Goal: Task Accomplishment & Management: Manage account settings

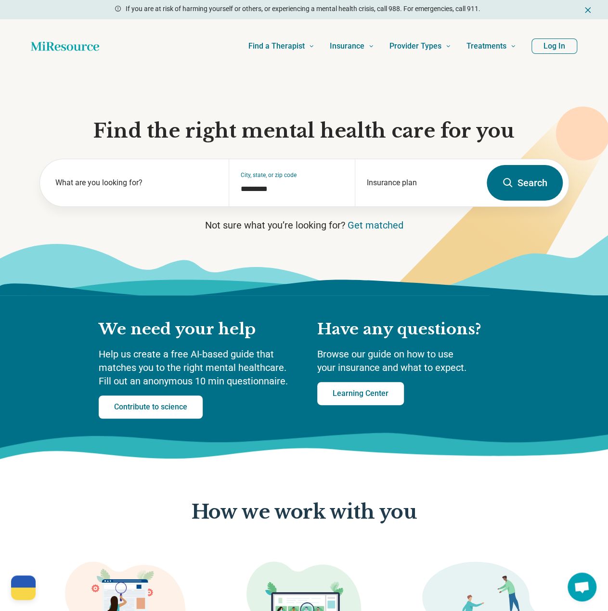
click at [559, 44] on button "Log In" at bounding box center [554, 46] width 46 height 15
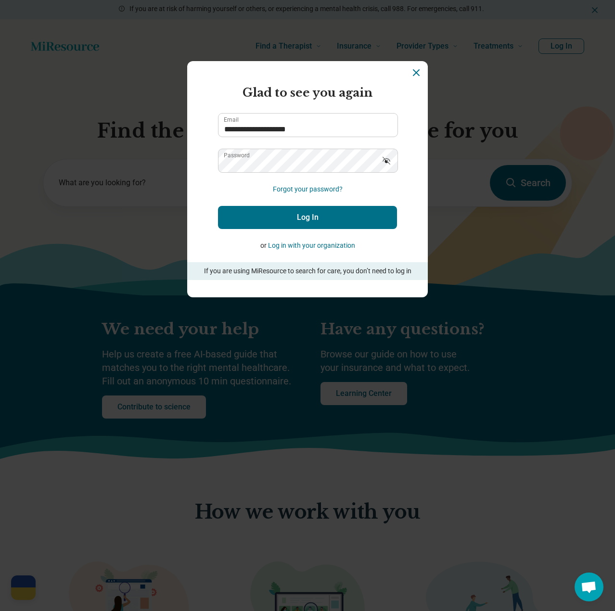
click at [269, 221] on button "Log In" at bounding box center [307, 217] width 179 height 23
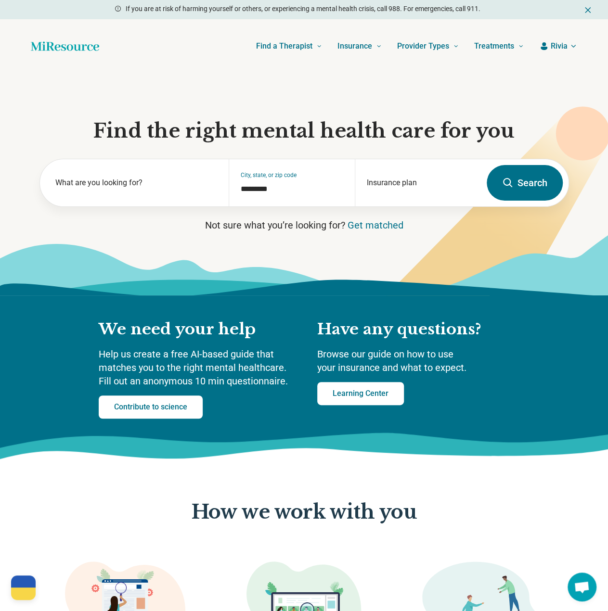
click at [564, 48] on span "Rivia" at bounding box center [559, 46] width 17 height 12
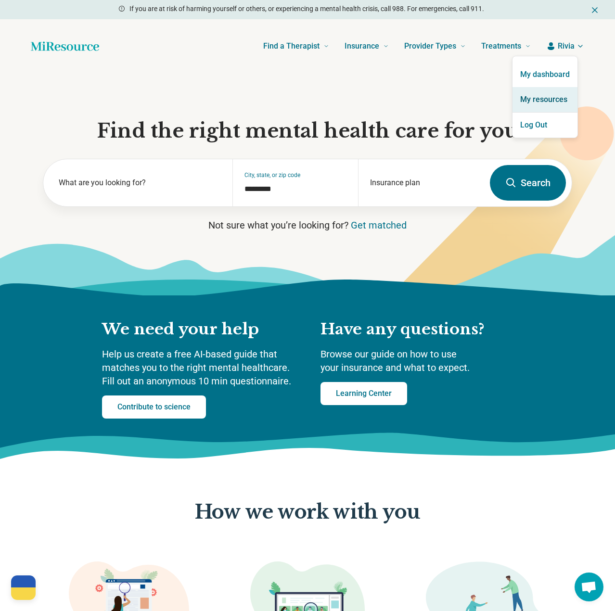
click at [538, 101] on link "My resources" at bounding box center [545, 99] width 65 height 25
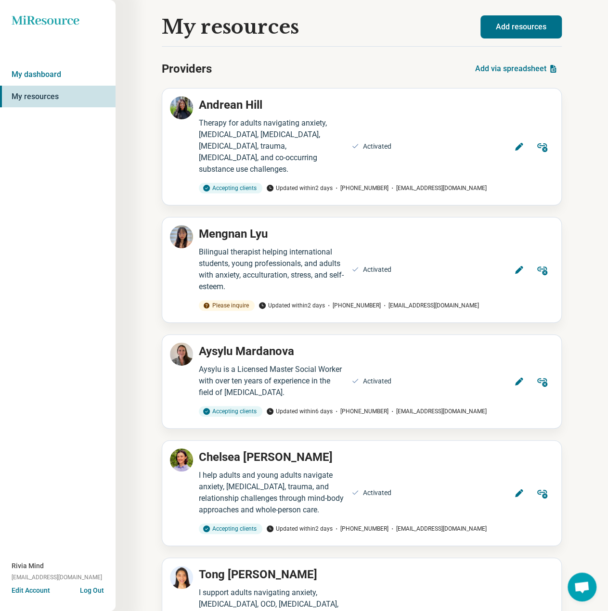
click at [377, 31] on div "My resources" at bounding box center [321, 27] width 319 height 22
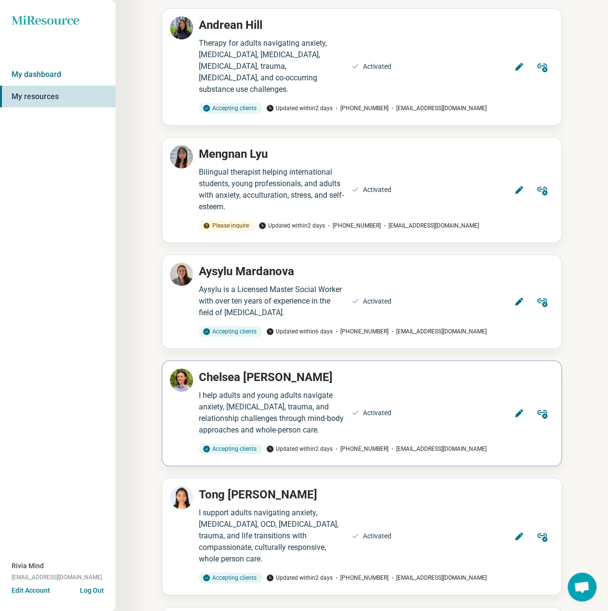
scroll to position [96, 0]
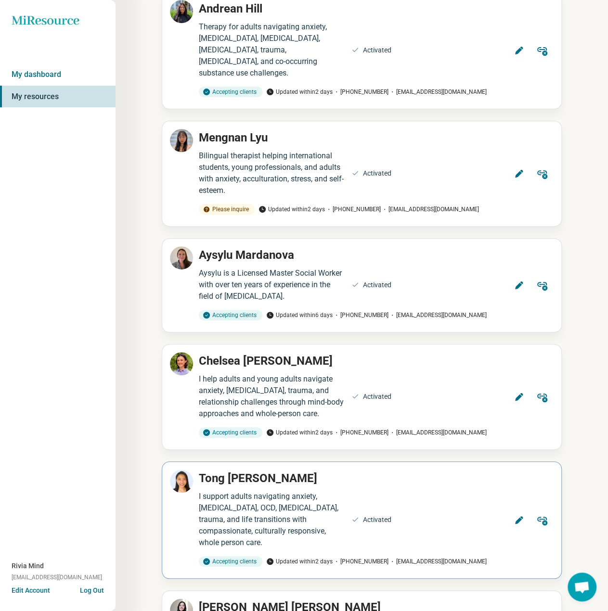
click at [511, 509] on button "Edit" at bounding box center [518, 520] width 23 height 23
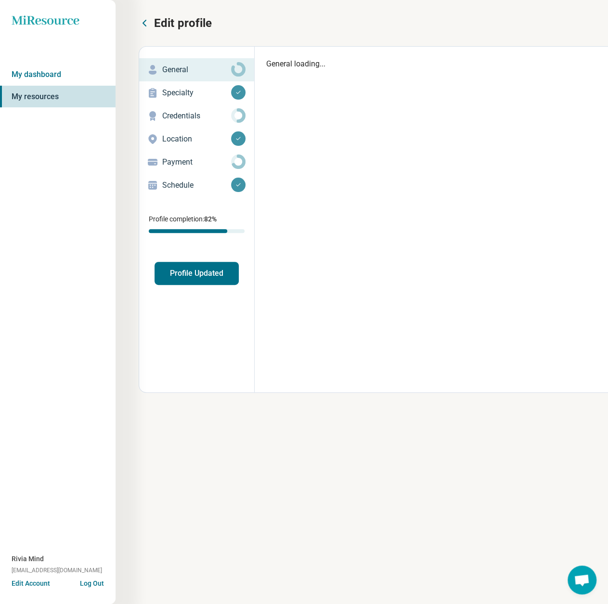
click at [175, 118] on p "Credentials" at bounding box center [196, 116] width 69 height 12
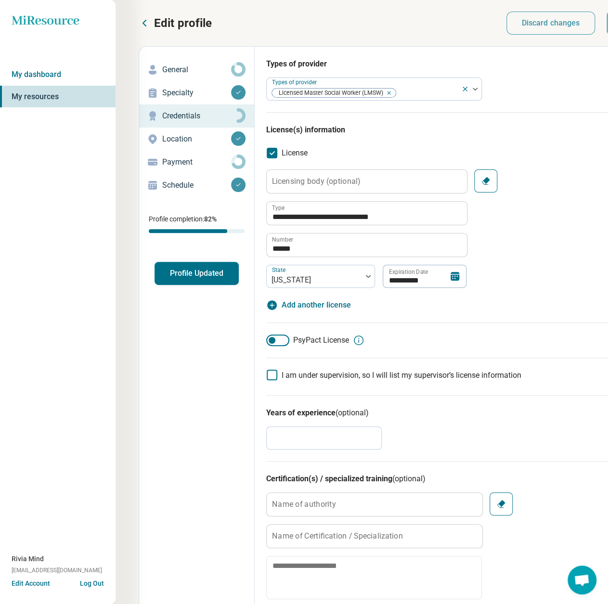
scroll to position [48, 0]
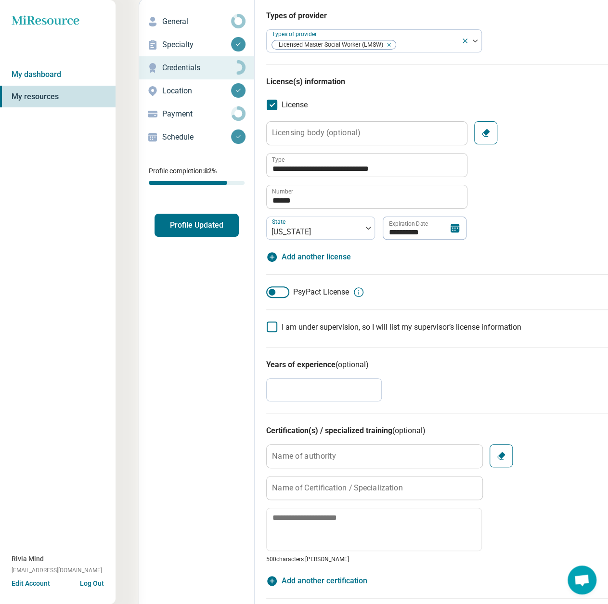
click at [306, 254] on span "Add another license" at bounding box center [316, 257] width 69 height 12
type textarea "*"
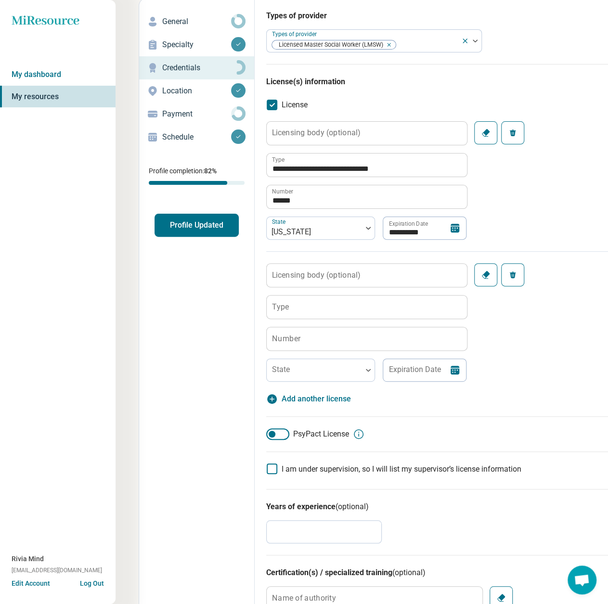
click at [296, 341] on label "Number" at bounding box center [286, 339] width 28 height 8
click at [296, 341] on input "Number" at bounding box center [367, 338] width 200 height 23
paste input "**********"
type input "**********"
click at [328, 309] on input "Type" at bounding box center [367, 307] width 200 height 23
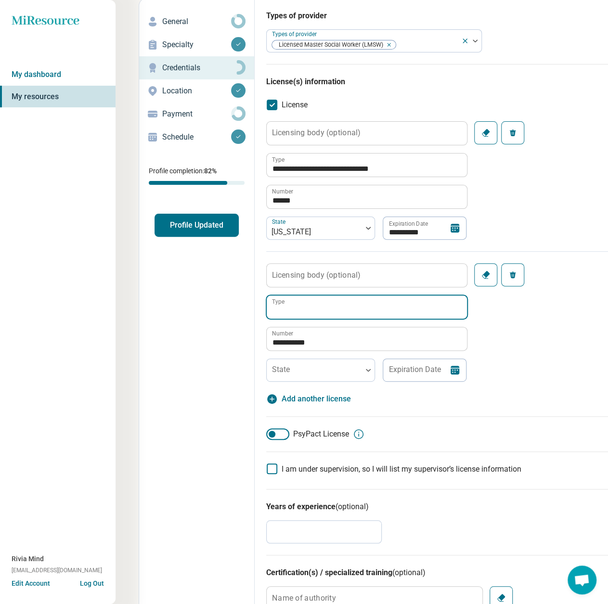
paste input "**********"
type input "**********"
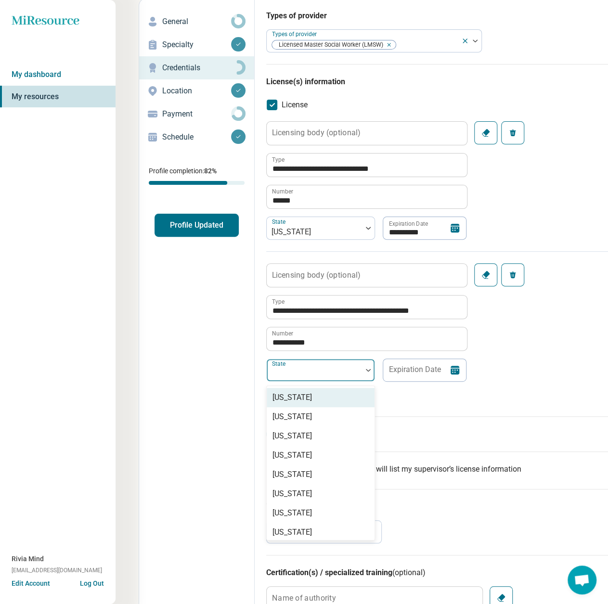
click at [293, 371] on div at bounding box center [315, 373] width 88 height 13
type input "***"
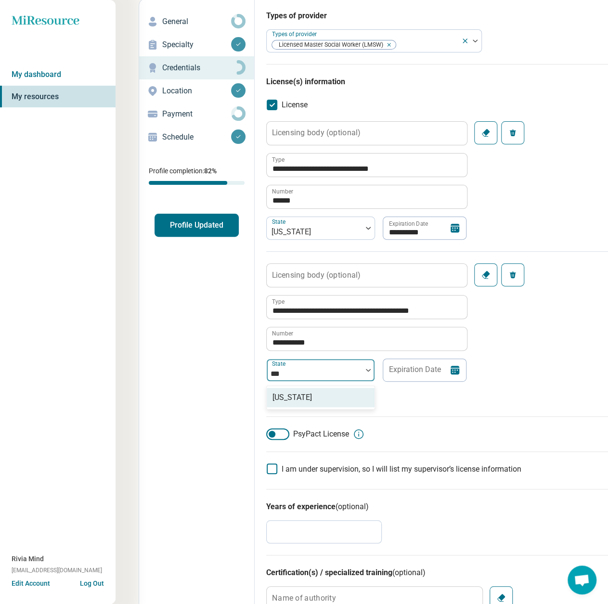
click at [285, 397] on div "Massachusetts" at bounding box center [291, 398] width 39 height 12
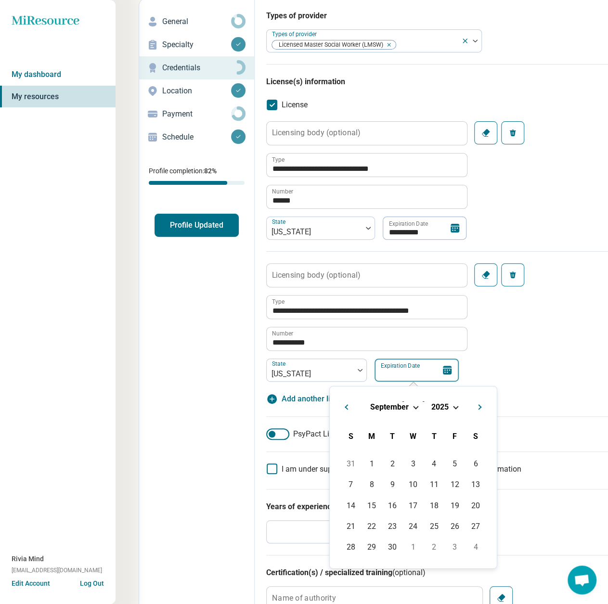
click at [426, 368] on input "Expiration Date" at bounding box center [417, 370] width 84 height 23
paste input "**********"
type input "**********"
click at [349, 550] on div "27" at bounding box center [350, 547] width 21 height 21
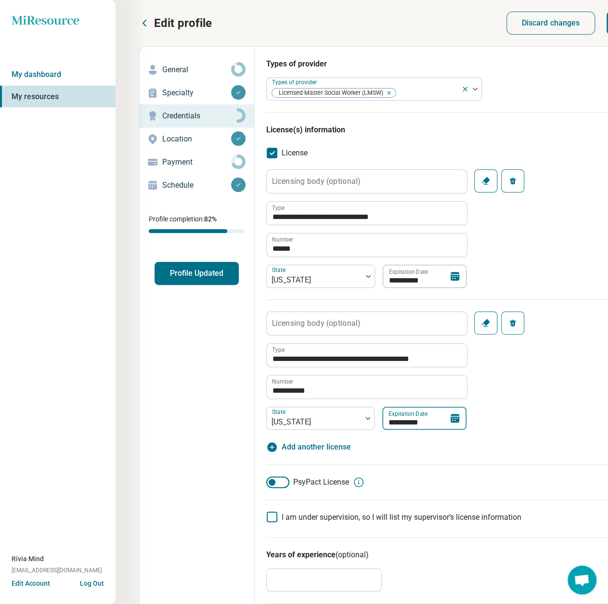
scroll to position [0, 101]
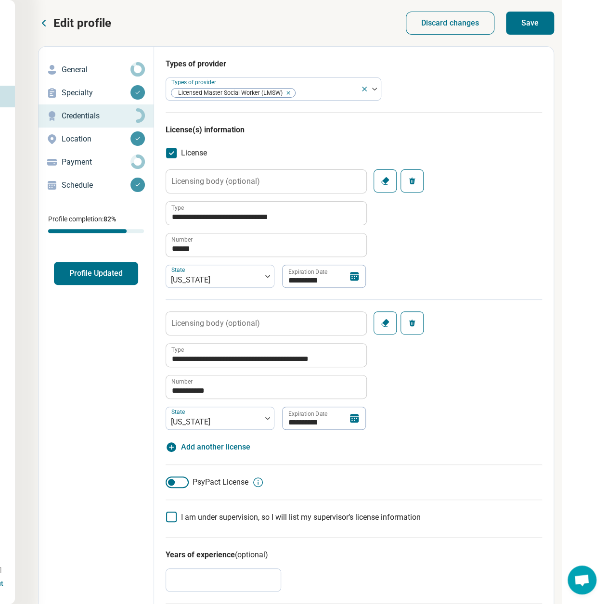
click at [532, 25] on button "Save" at bounding box center [530, 23] width 48 height 23
click at [78, 163] on p "Payment" at bounding box center [96, 162] width 69 height 12
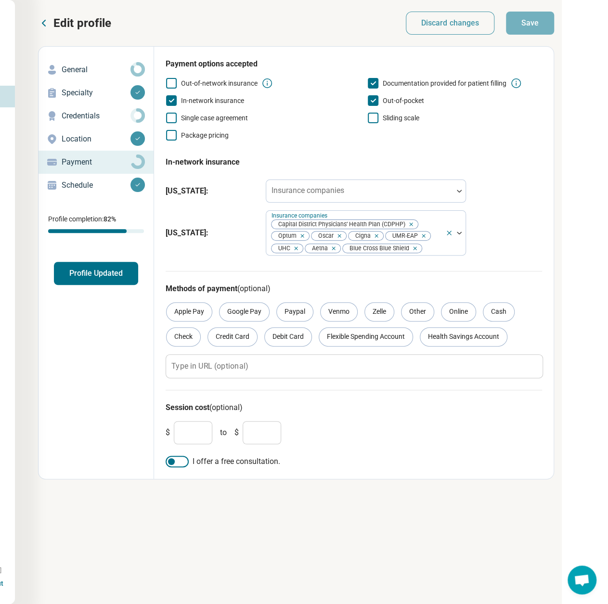
click at [95, 111] on p "Credentials" at bounding box center [96, 116] width 69 height 12
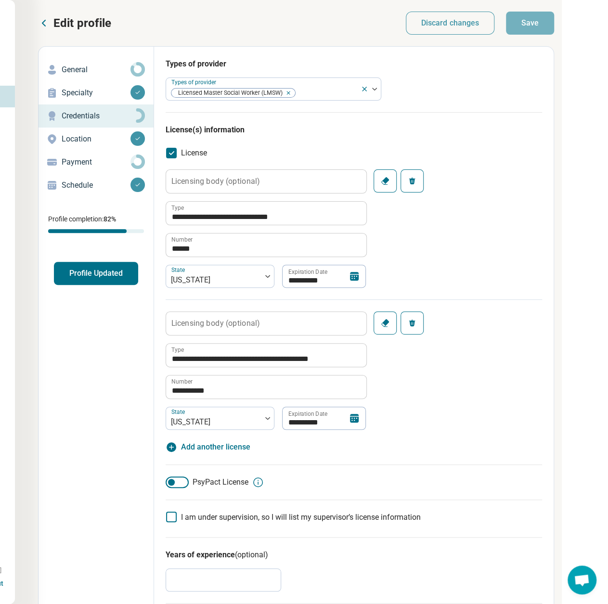
click at [222, 450] on span "Add another license" at bounding box center [215, 447] width 69 height 12
type textarea "*"
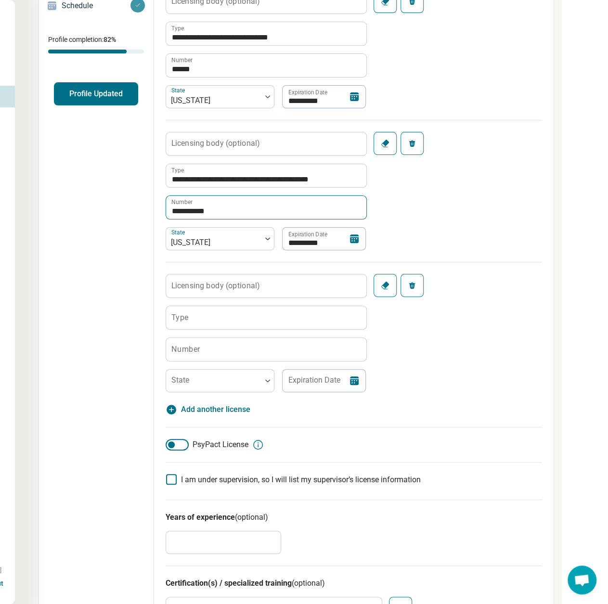
scroll to position [193, 101]
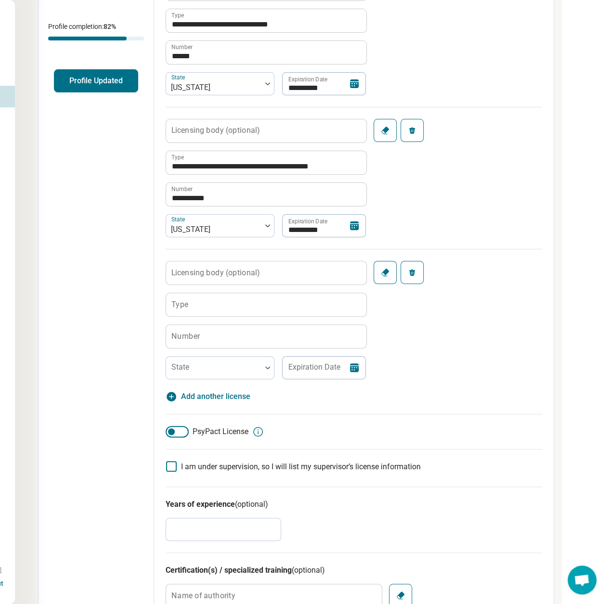
click at [188, 332] on label "Number" at bounding box center [185, 336] width 28 height 8
click at [188, 331] on input "Number" at bounding box center [266, 336] width 200 height 23
paste input "*******"
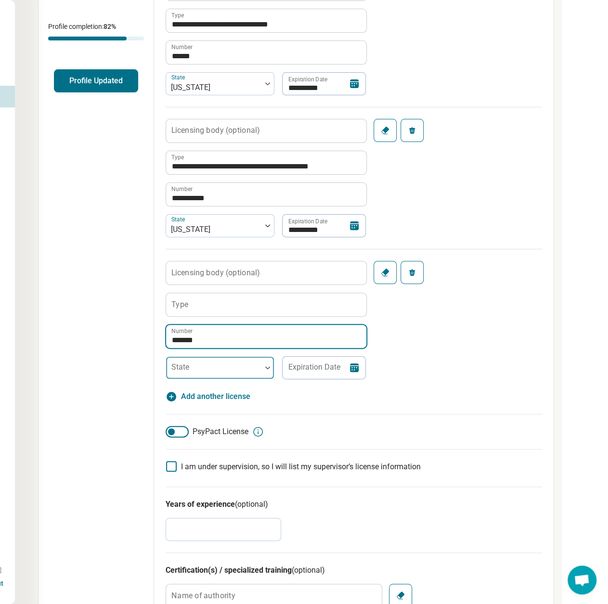
type input "*******"
click at [187, 367] on div "State" at bounding box center [220, 367] width 109 height 23
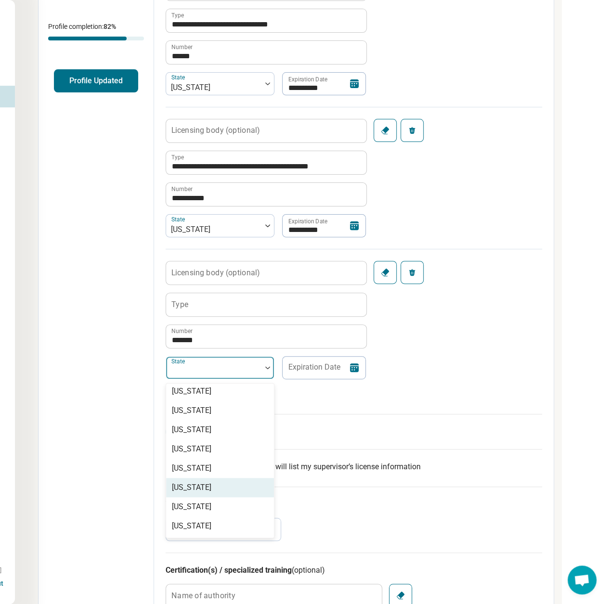
scroll to position [96, 0]
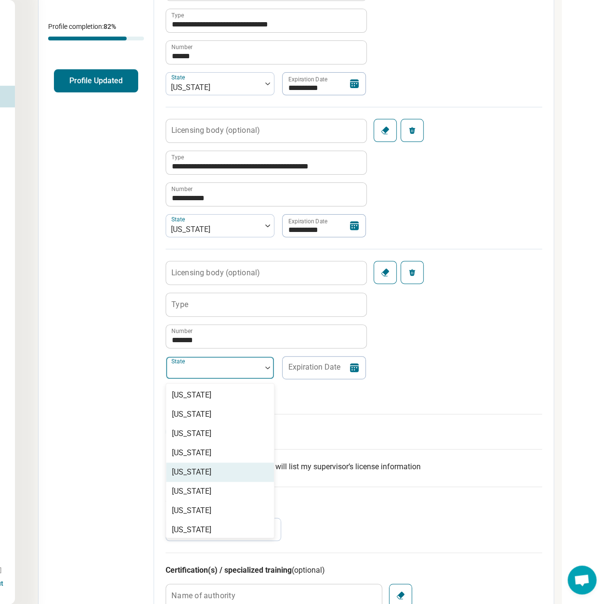
click at [202, 473] on div "Florida" at bounding box center [220, 472] width 108 height 19
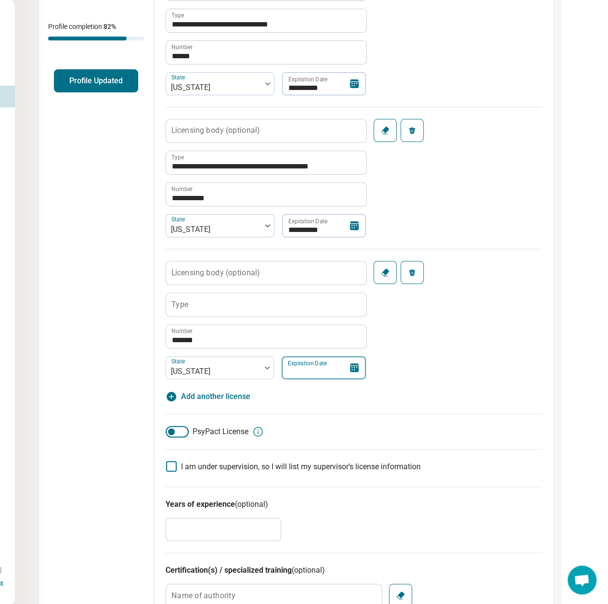
click at [302, 365] on input "Expiration Date" at bounding box center [324, 367] width 84 height 23
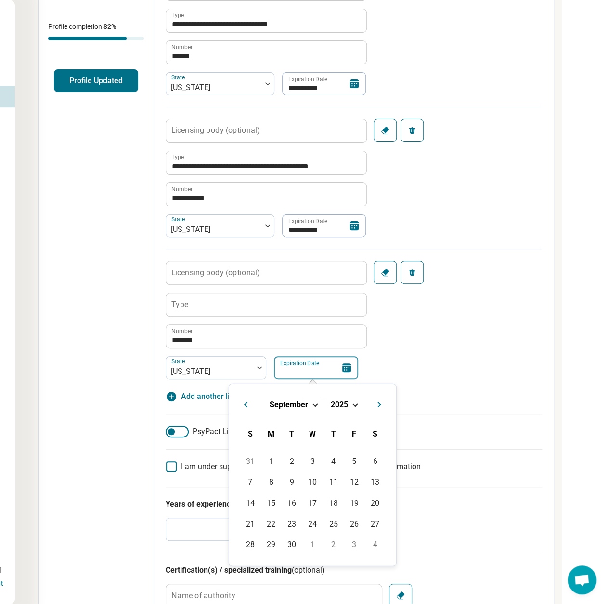
paste input "**********"
type input "**********"
click at [351, 545] on div "30" at bounding box center [354, 544] width 21 height 21
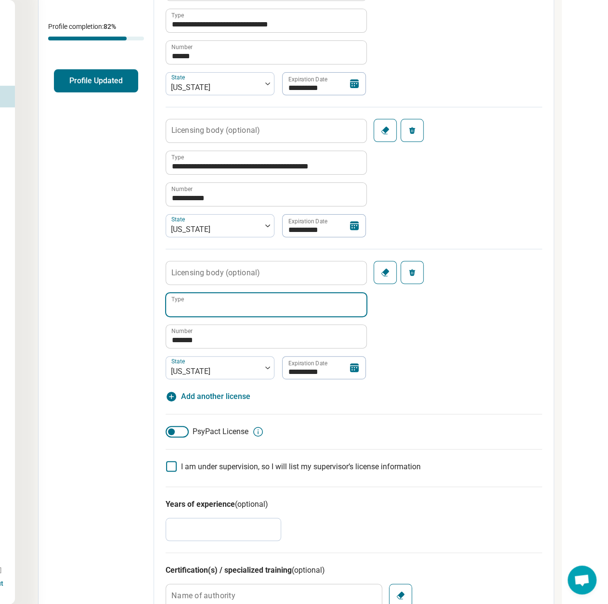
click at [208, 311] on input "Type" at bounding box center [266, 304] width 200 height 23
paste input "**********"
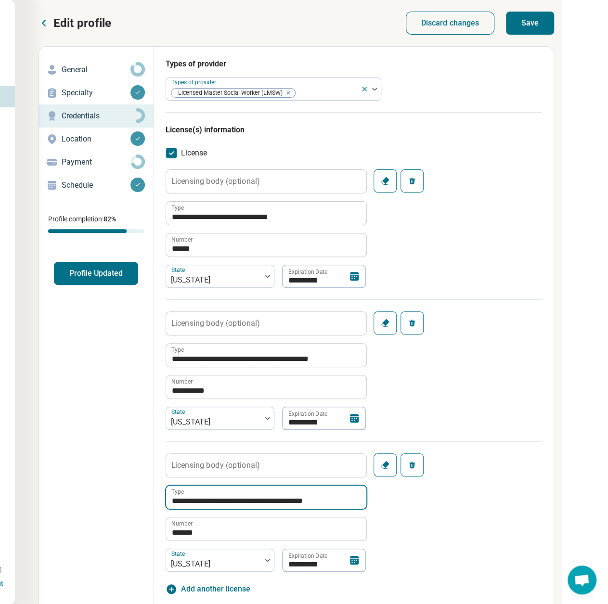
type input "**********"
click at [537, 16] on button "Save" at bounding box center [530, 23] width 48 height 23
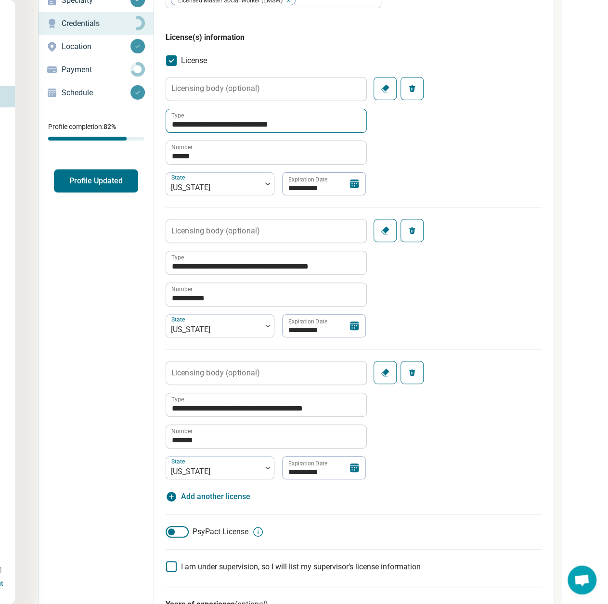
scroll to position [96, 101]
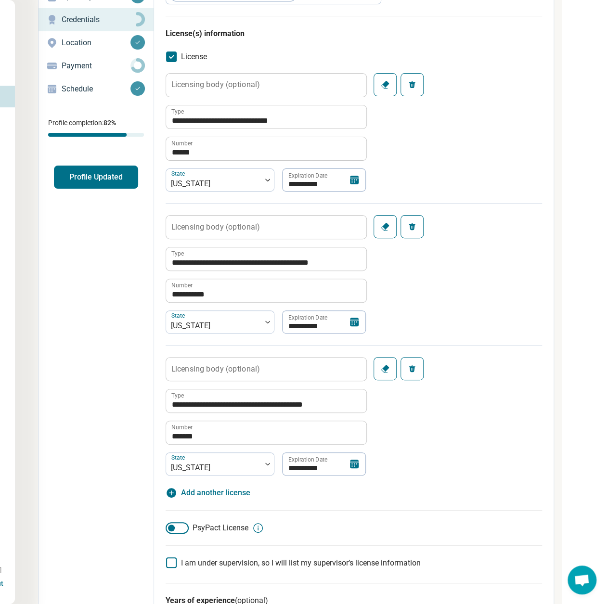
click at [80, 62] on p "Payment" at bounding box center [96, 66] width 69 height 12
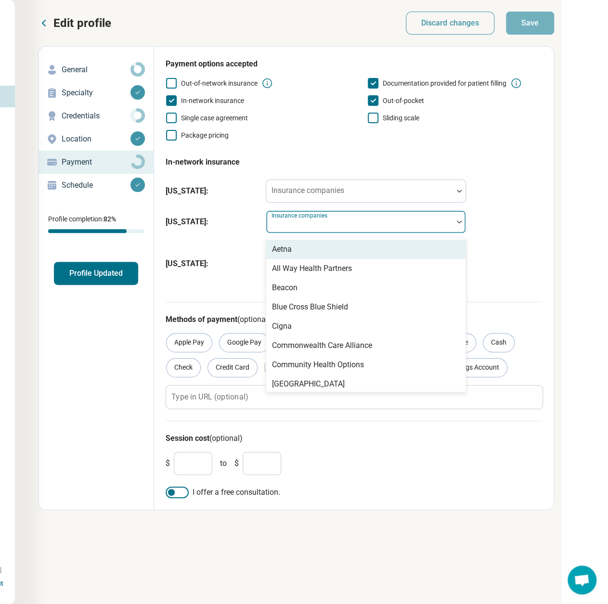
click at [337, 220] on div "Insurance companies" at bounding box center [366, 221] width 200 height 23
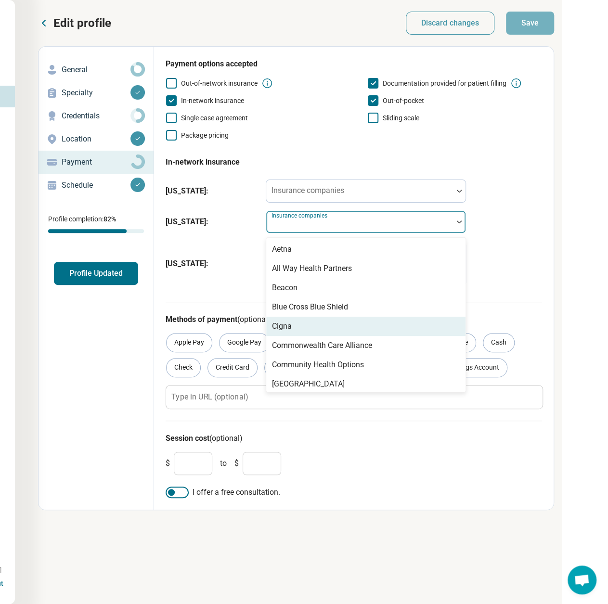
drag, startPoint x: 285, startPoint y: 323, endPoint x: 314, endPoint y: 329, distance: 30.4
click at [285, 323] on div "Cigna" at bounding box center [282, 327] width 20 height 12
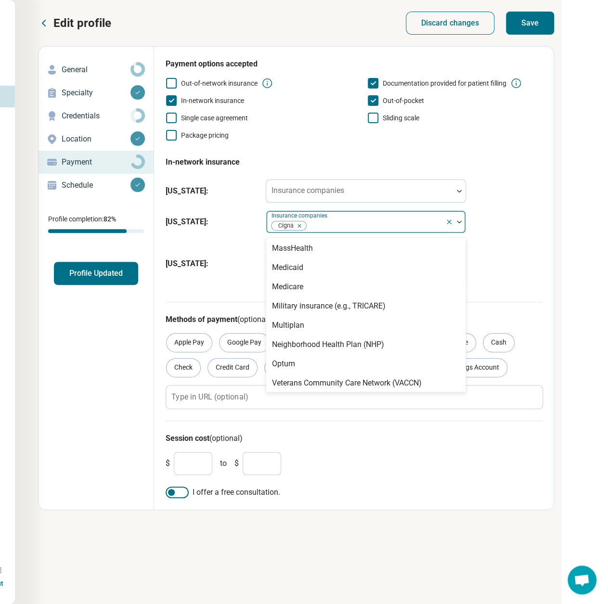
scroll to position [216, 0]
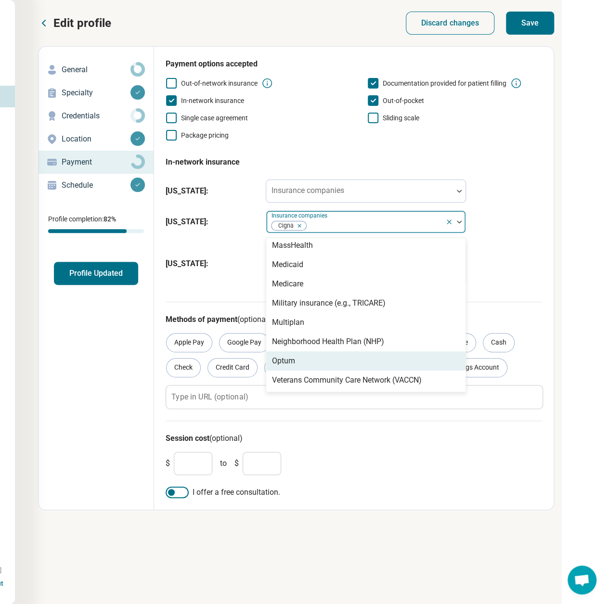
click at [306, 361] on div "Optum" at bounding box center [365, 360] width 199 height 19
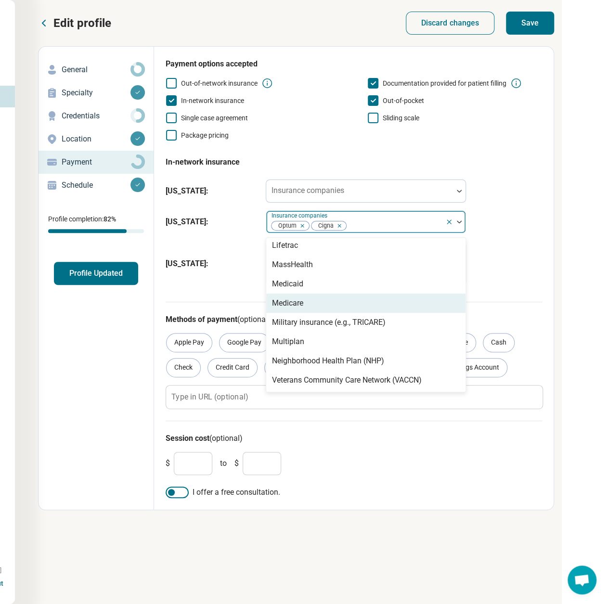
scroll to position [0, 0]
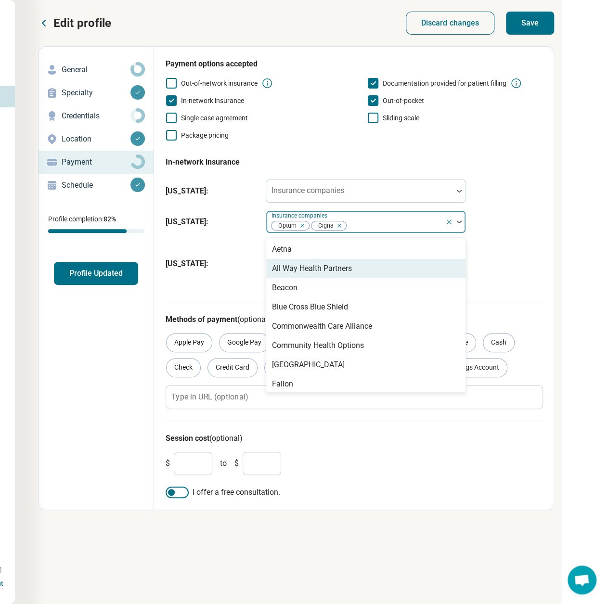
click at [298, 263] on div "All Way Health Partners" at bounding box center [312, 269] width 80 height 12
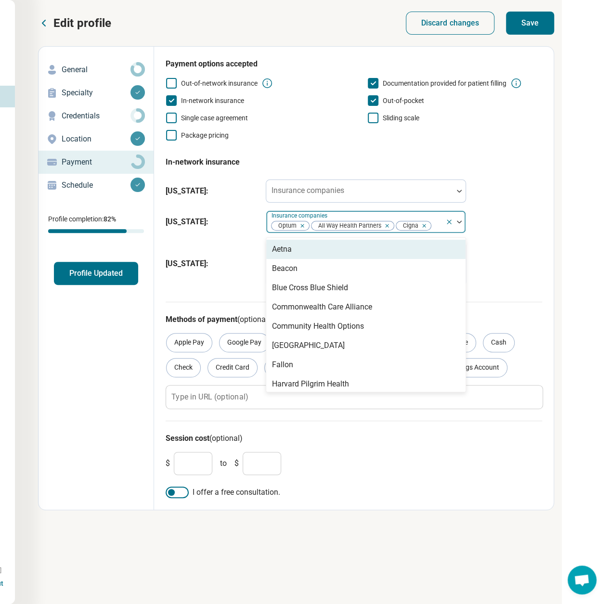
click at [447, 221] on icon at bounding box center [449, 222] width 8 height 8
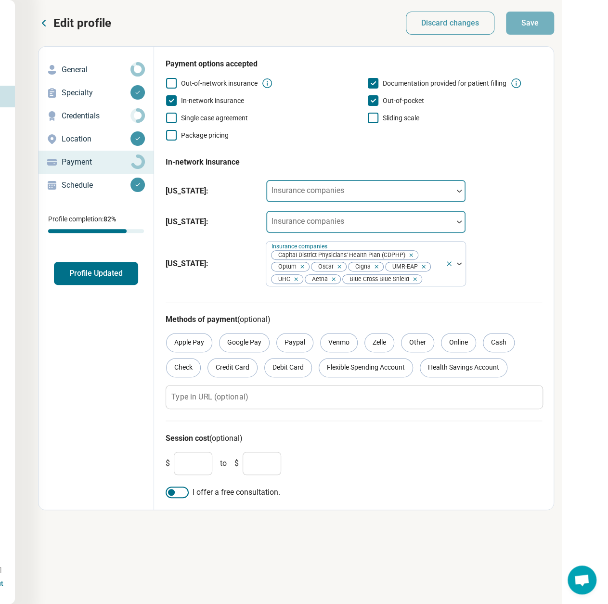
click at [374, 190] on div at bounding box center [359, 194] width 179 height 13
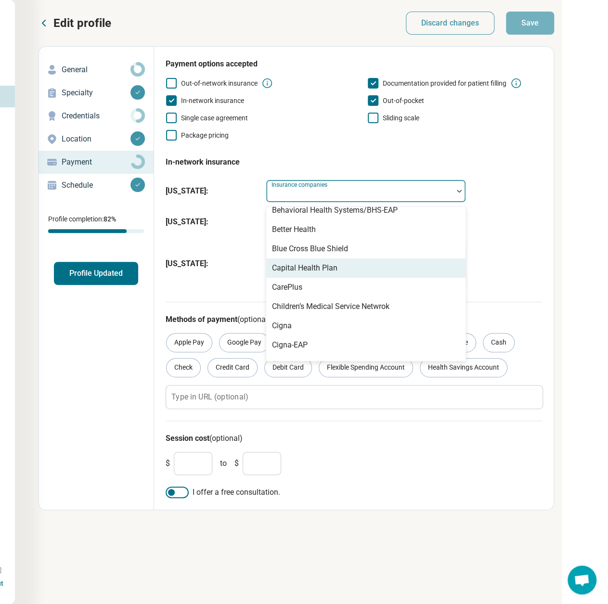
scroll to position [193, 0]
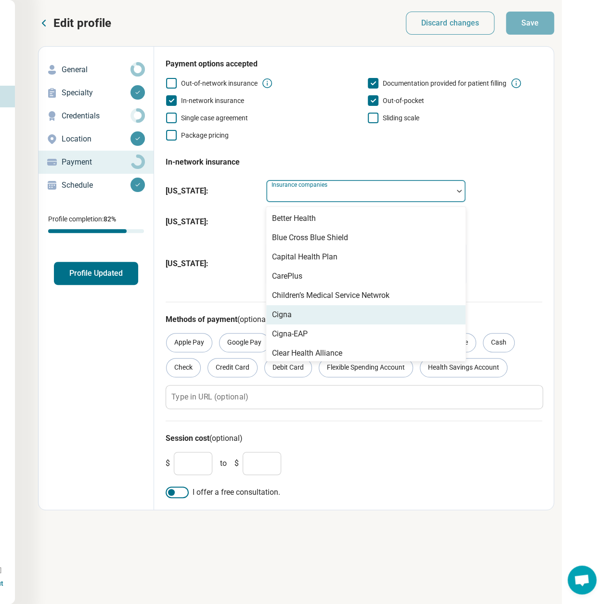
click at [292, 315] on div "Cigna" at bounding box center [365, 314] width 199 height 19
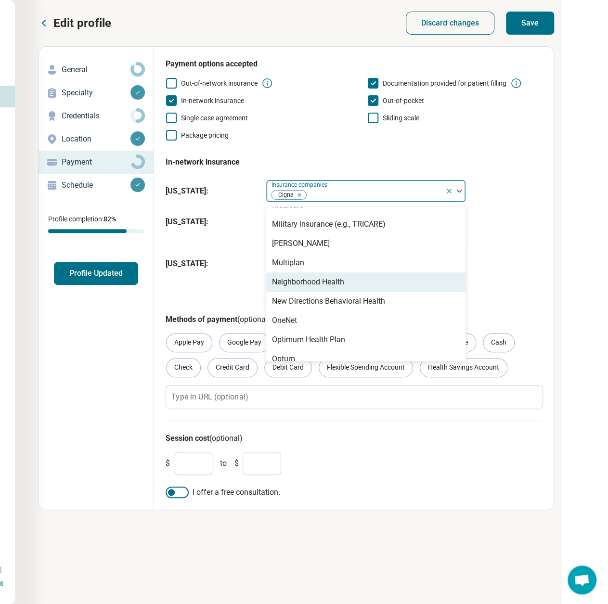
scroll to position [626, 0]
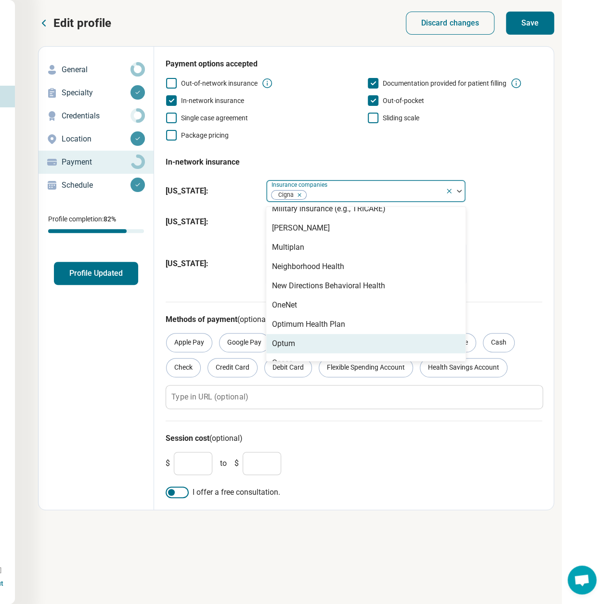
click at [300, 343] on div "Optum" at bounding box center [365, 343] width 199 height 19
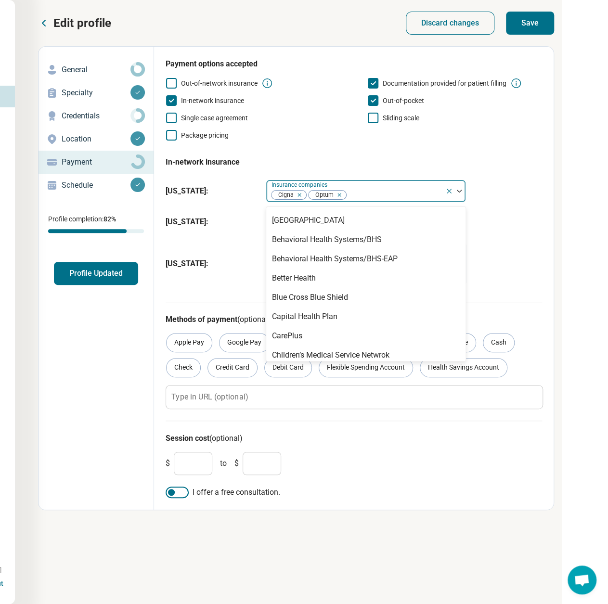
scroll to position [0, 0]
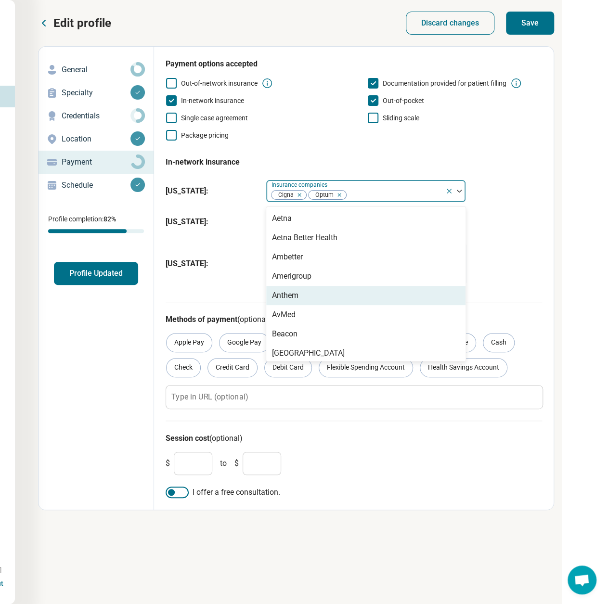
click at [298, 313] on div "AvMed" at bounding box center [365, 314] width 199 height 19
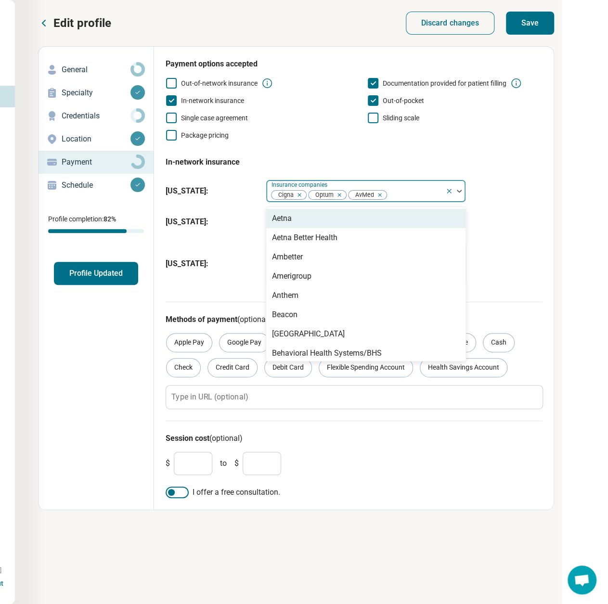
click at [398, 192] on div at bounding box center [414, 194] width 53 height 13
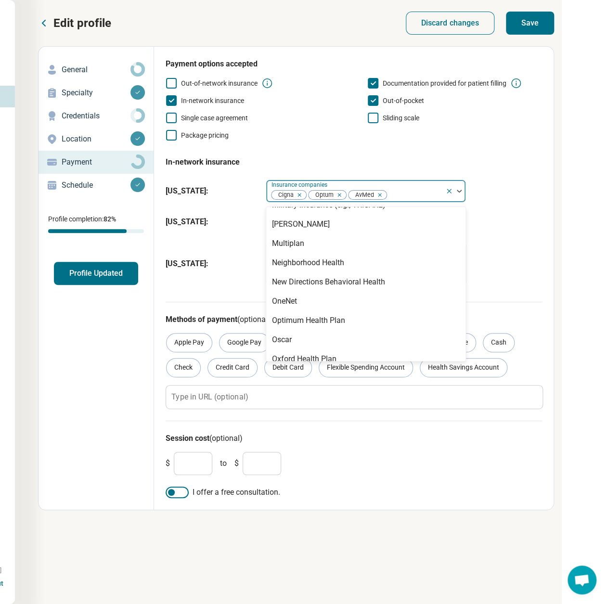
scroll to position [674, 0]
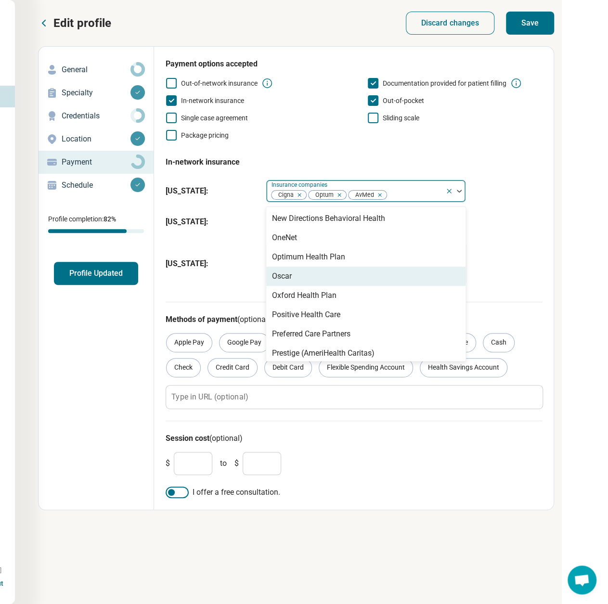
click at [291, 276] on div "Oscar" at bounding box center [282, 277] width 20 height 12
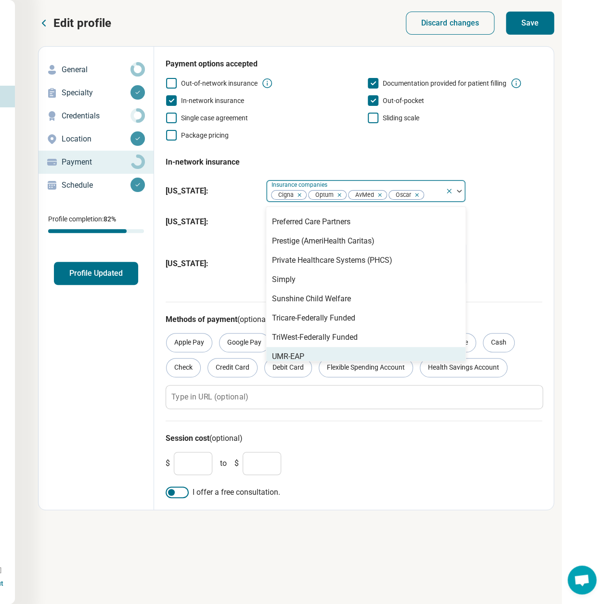
scroll to position [832, 0]
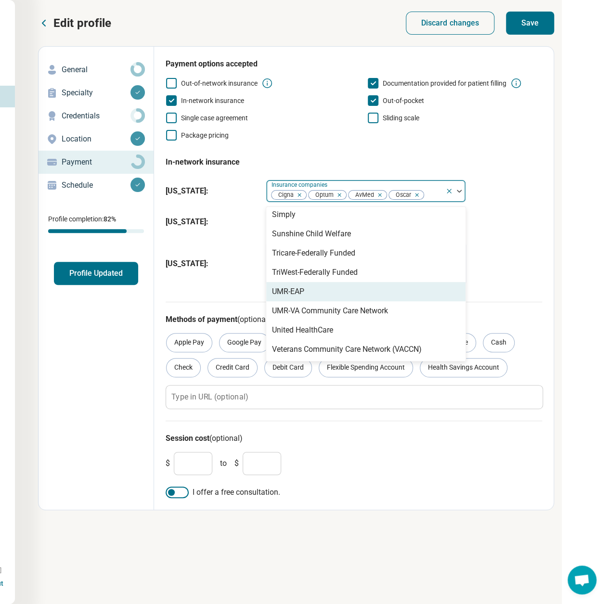
click at [312, 293] on div "UMR-EAP" at bounding box center [365, 291] width 199 height 19
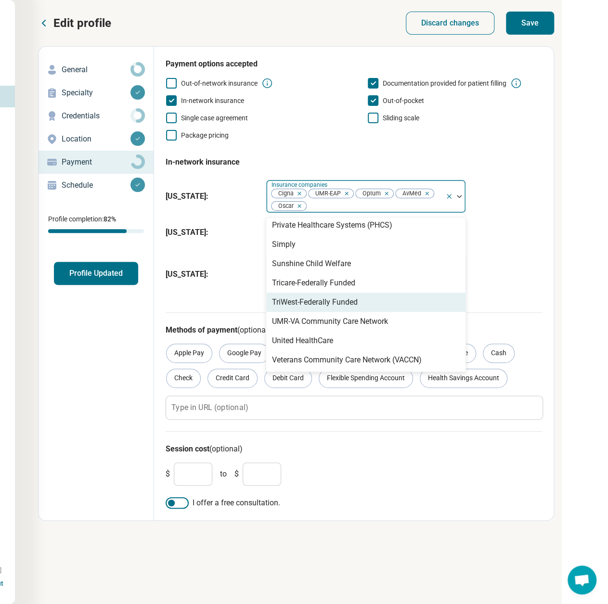
scroll to position [813, 0]
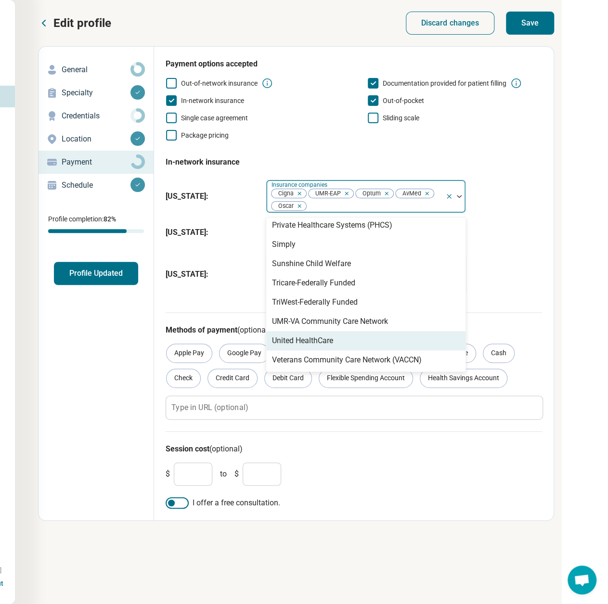
click at [327, 339] on div "United HealthCare" at bounding box center [302, 341] width 61 height 12
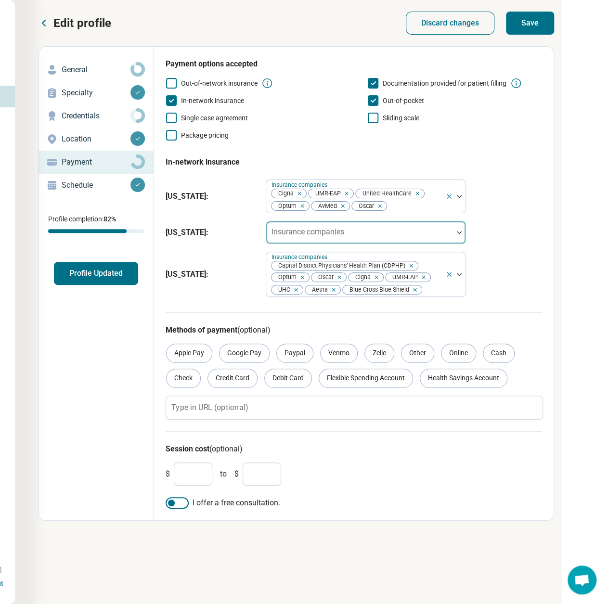
click at [535, 23] on button "Save" at bounding box center [530, 23] width 48 height 23
click at [106, 281] on button "Profile Updated" at bounding box center [96, 273] width 84 height 23
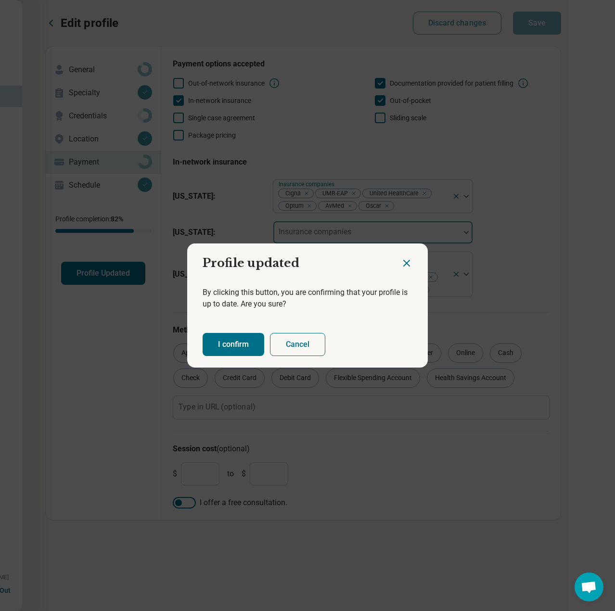
click at [224, 337] on button "I confirm" at bounding box center [234, 344] width 62 height 23
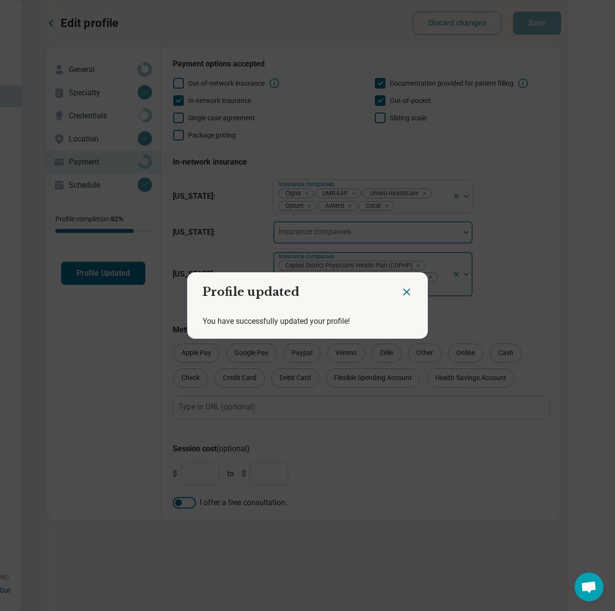
click at [404, 294] on icon "Close dialog" at bounding box center [407, 292] width 6 height 6
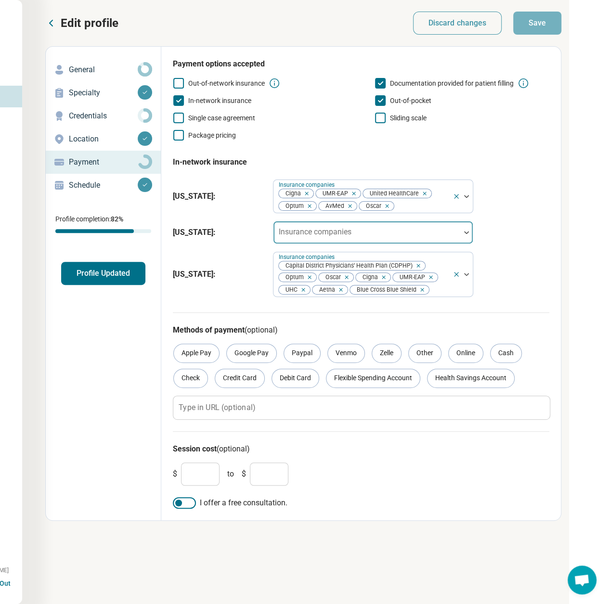
click at [114, 271] on button "Profile Updated" at bounding box center [103, 273] width 84 height 23
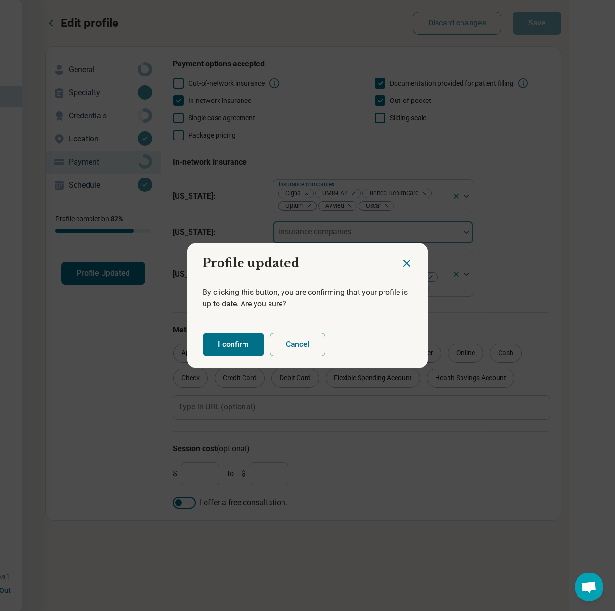
click at [224, 346] on button "I confirm" at bounding box center [234, 344] width 62 height 23
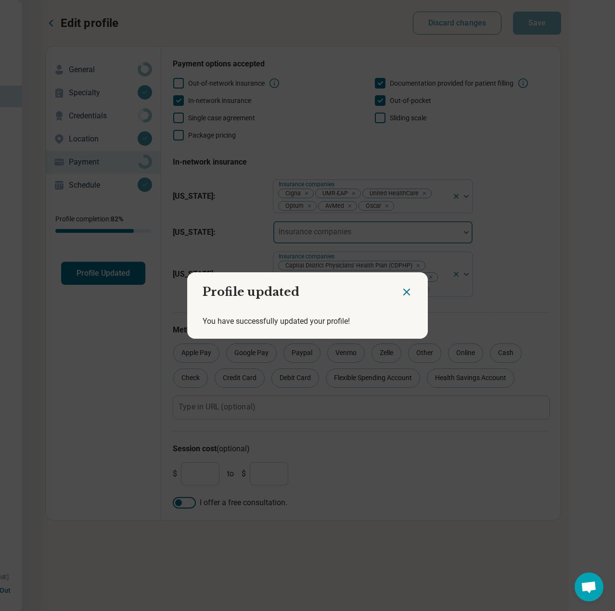
click at [396, 294] on h2 "Profile updated" at bounding box center [294, 288] width 214 height 32
click at [404, 293] on icon "Close dialog" at bounding box center [407, 292] width 6 height 6
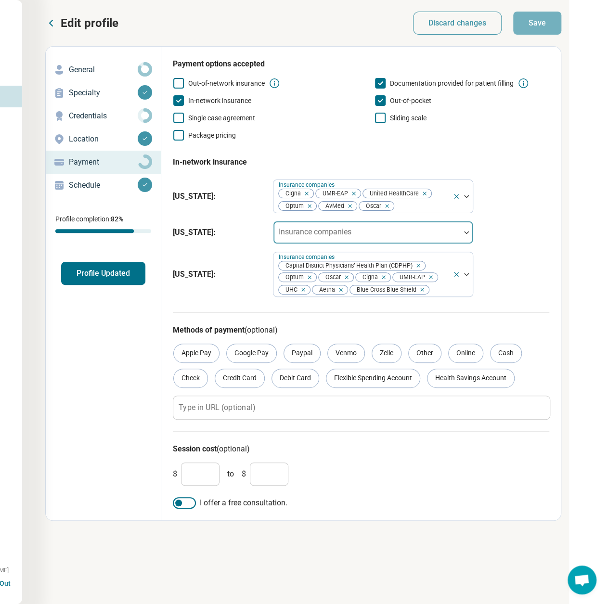
click at [54, 26] on icon at bounding box center [51, 23] width 12 height 12
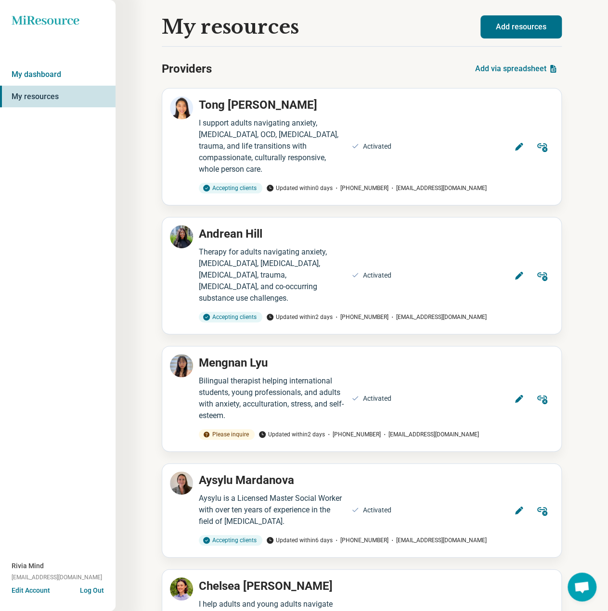
scroll to position [3848, 0]
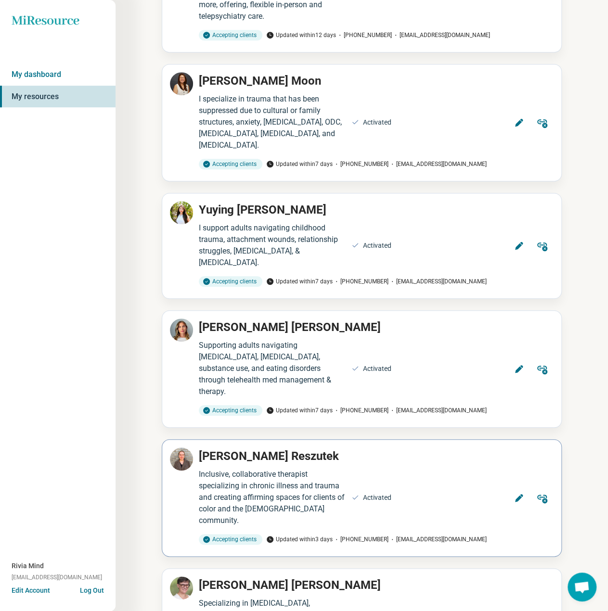
click at [512, 487] on button "Edit" at bounding box center [518, 498] width 23 height 23
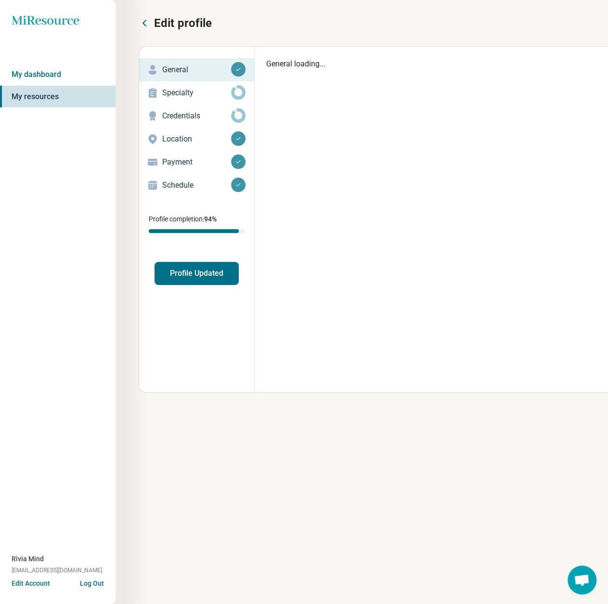
click at [190, 111] on p "Credentials" at bounding box center [196, 116] width 69 height 12
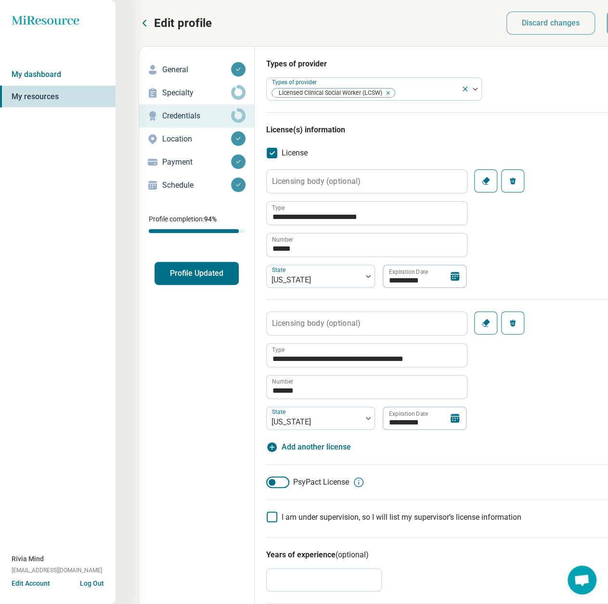
click at [312, 448] on span "Add another license" at bounding box center [316, 447] width 69 height 12
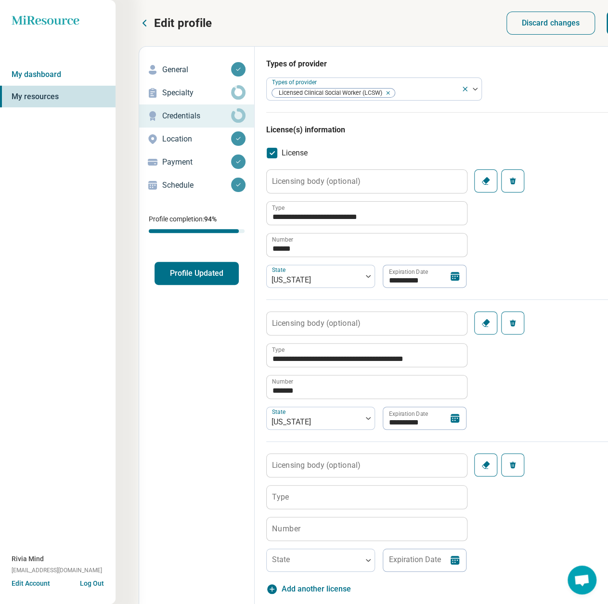
type textarea "*"
click at [296, 493] on input "Type" at bounding box center [367, 497] width 200 height 23
click at [298, 525] on label "Number" at bounding box center [286, 529] width 28 height 8
click at [298, 525] on input "Number" at bounding box center [367, 529] width 200 height 23
paste input "**********"
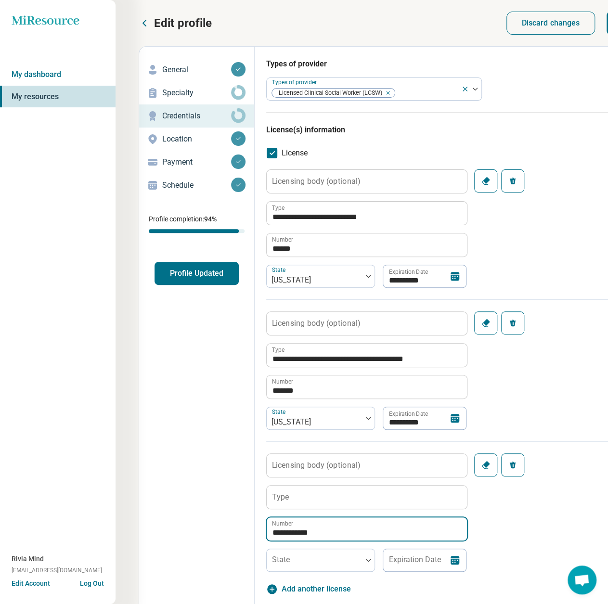
type input "**********"
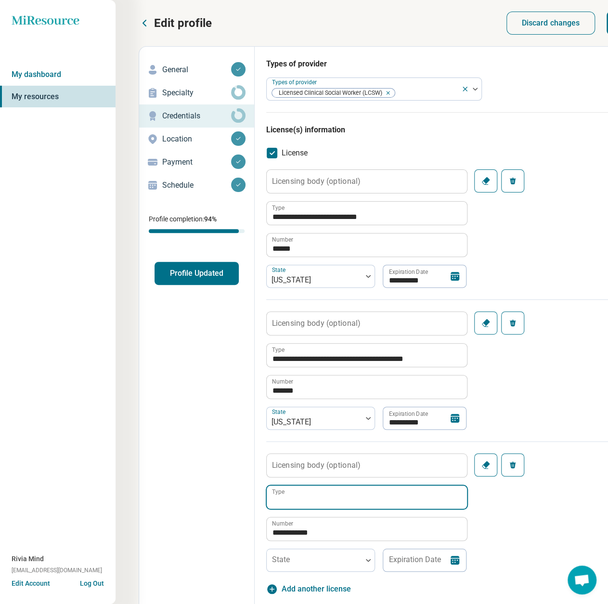
click at [310, 494] on input "Type" at bounding box center [367, 497] width 200 height 23
paste input "**********"
type input "**********"
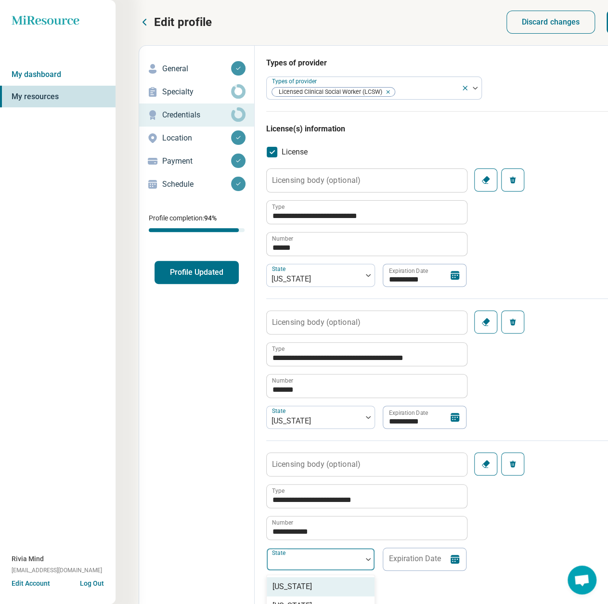
click at [312, 561] on div at bounding box center [315, 563] width 88 height 13
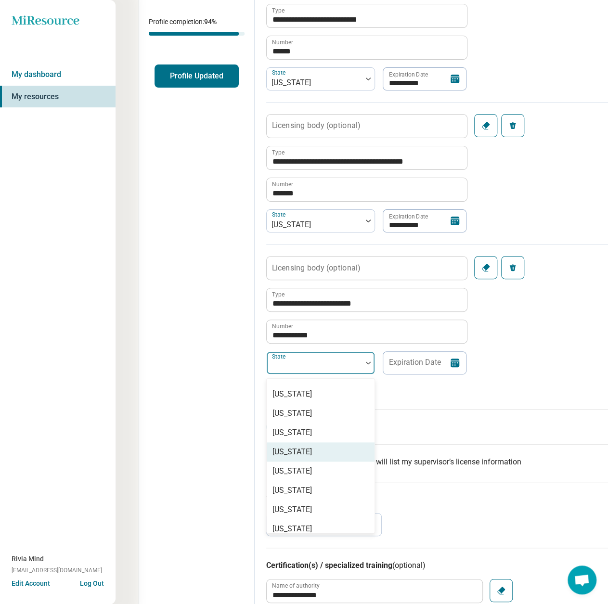
scroll to position [530, 0]
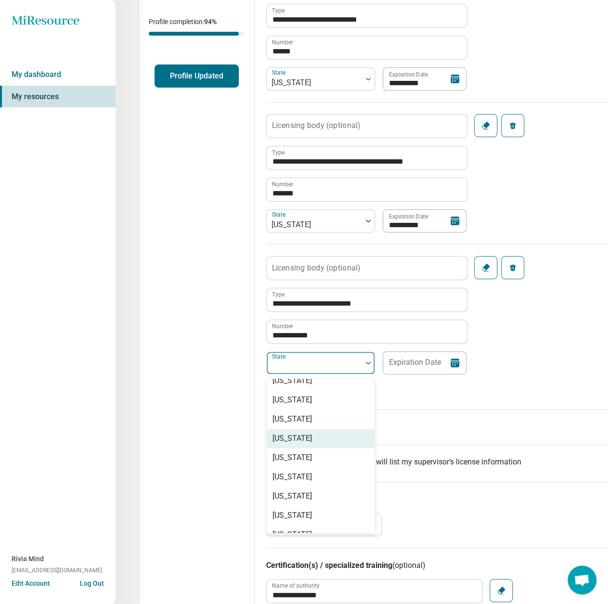
click at [300, 436] on div "New Jersey" at bounding box center [291, 439] width 39 height 12
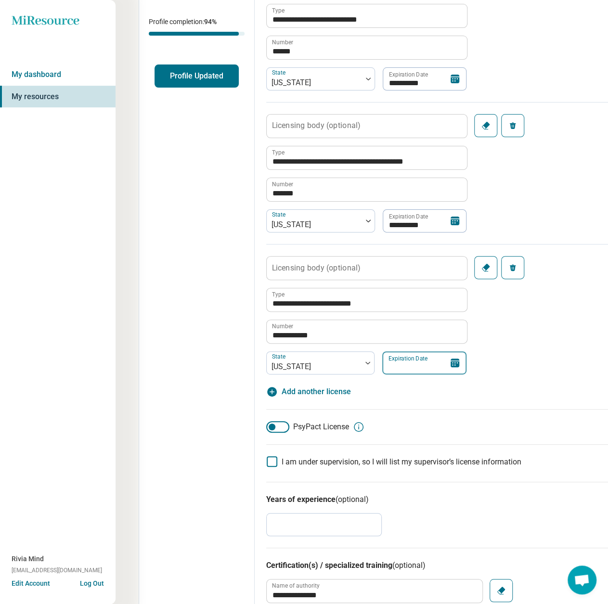
click at [403, 364] on input "Expiration Date" at bounding box center [424, 362] width 84 height 23
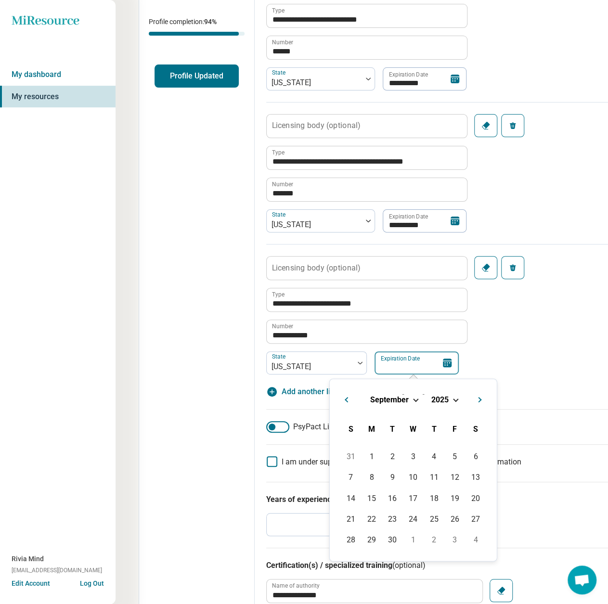
paste input "**********"
type input "**********"
click at [368, 559] on div "31" at bounding box center [372, 560] width 21 height 21
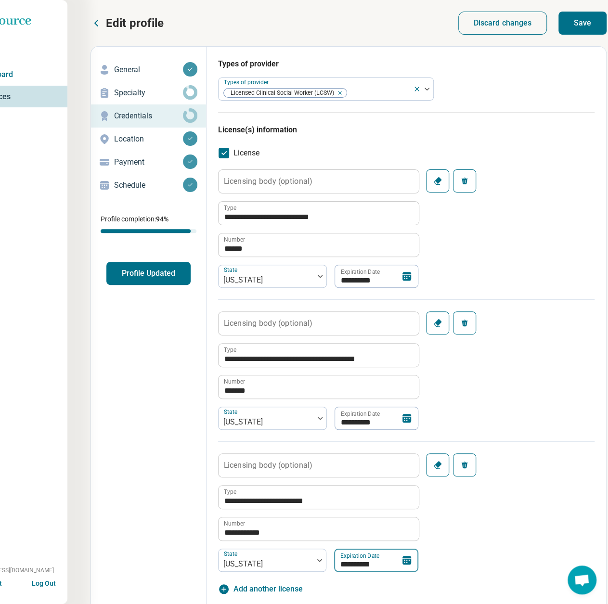
scroll to position [0, 101]
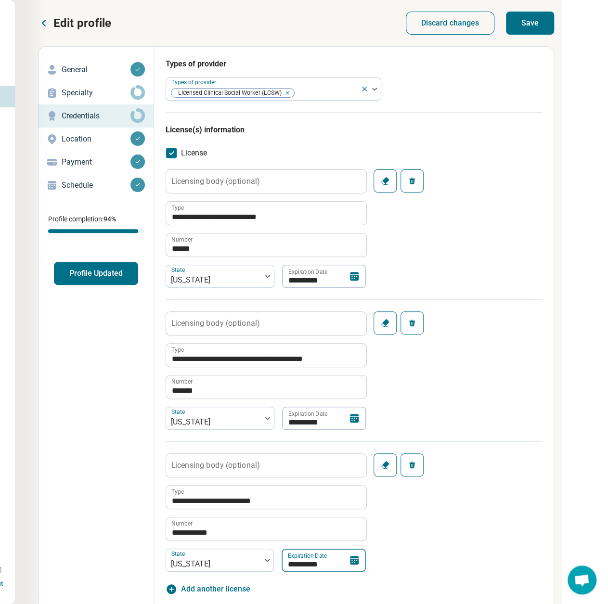
drag, startPoint x: 393, startPoint y: 611, endPoint x: 491, endPoint y: 587, distance: 100.6
click at [536, 20] on button "Save" at bounding box center [530, 23] width 48 height 23
type textarea "*"
drag, startPoint x: 69, startPoint y: 161, endPoint x: 62, endPoint y: 162, distance: 7.7
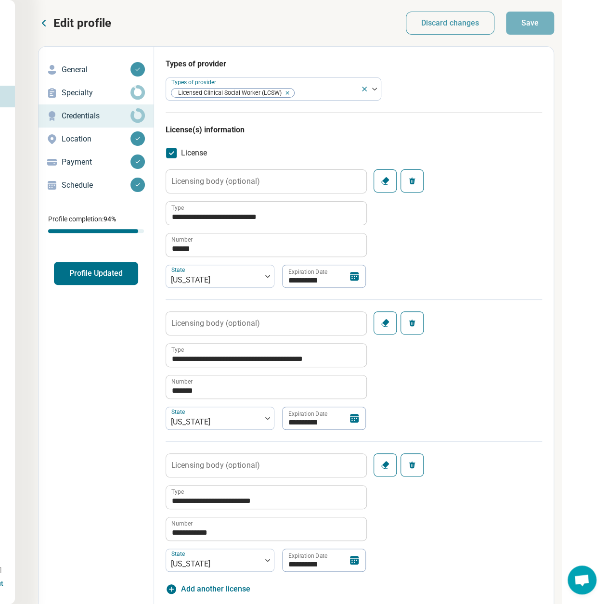
click at [69, 161] on p "Payment" at bounding box center [96, 162] width 69 height 12
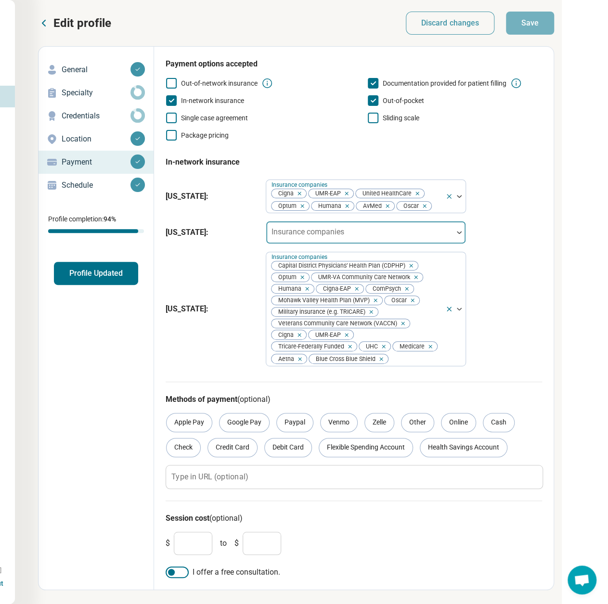
click at [329, 228] on div "Insurance companies" at bounding box center [366, 232] width 200 height 23
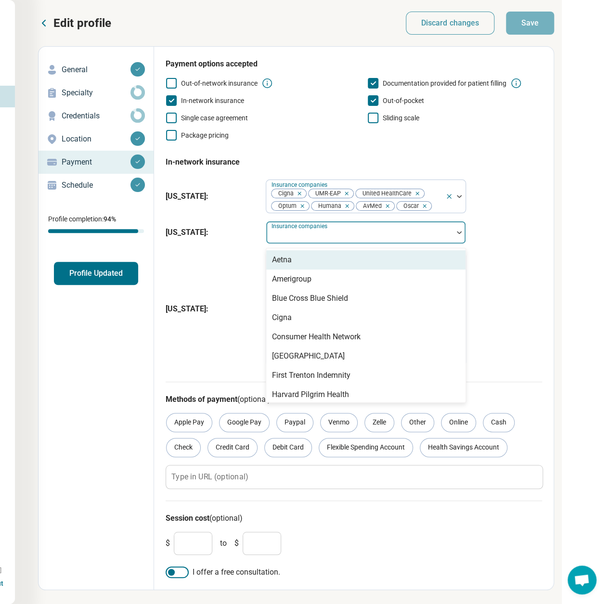
click at [297, 261] on div "Aetna" at bounding box center [365, 259] width 199 height 19
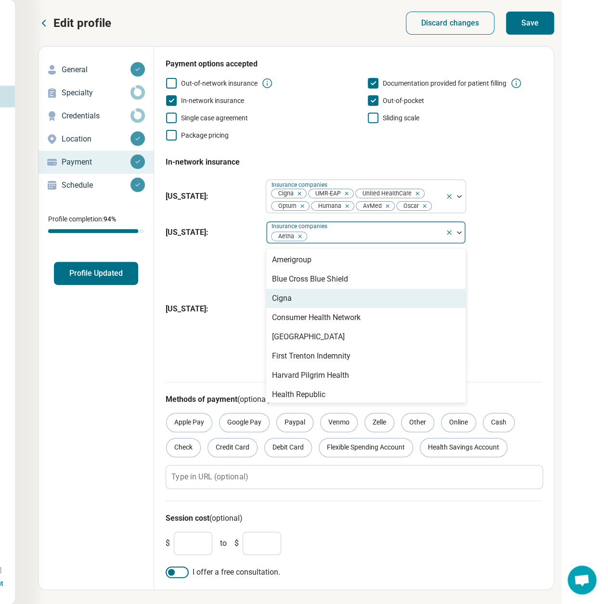
click at [293, 301] on div "Cigna" at bounding box center [365, 298] width 199 height 19
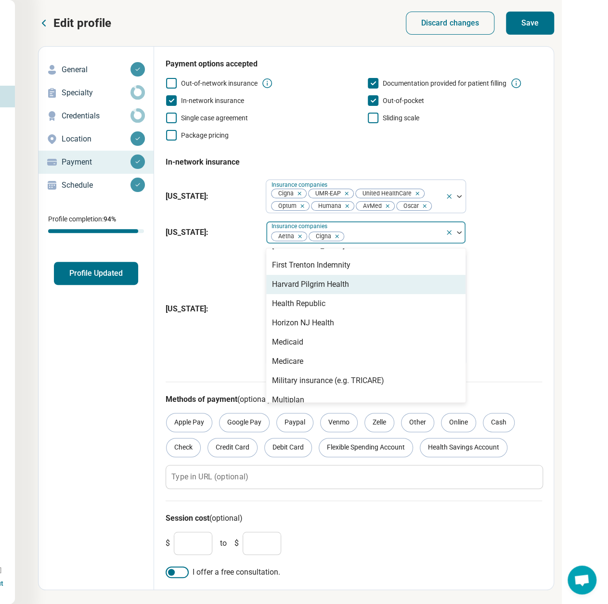
scroll to position [196, 0]
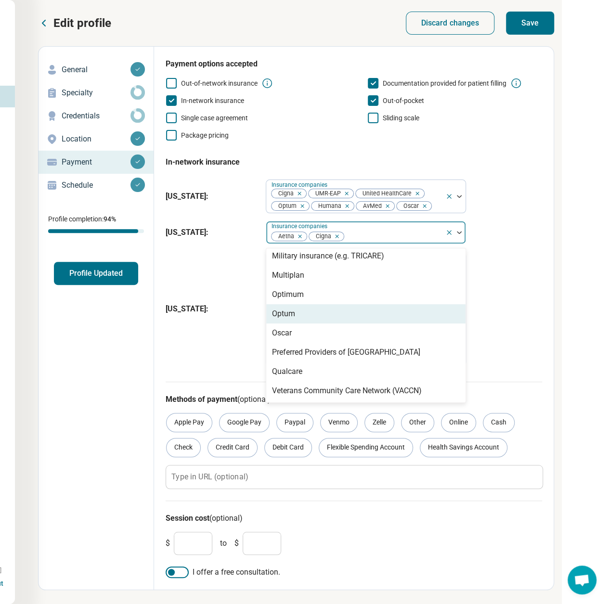
click at [282, 312] on div "Optum" at bounding box center [283, 314] width 23 height 12
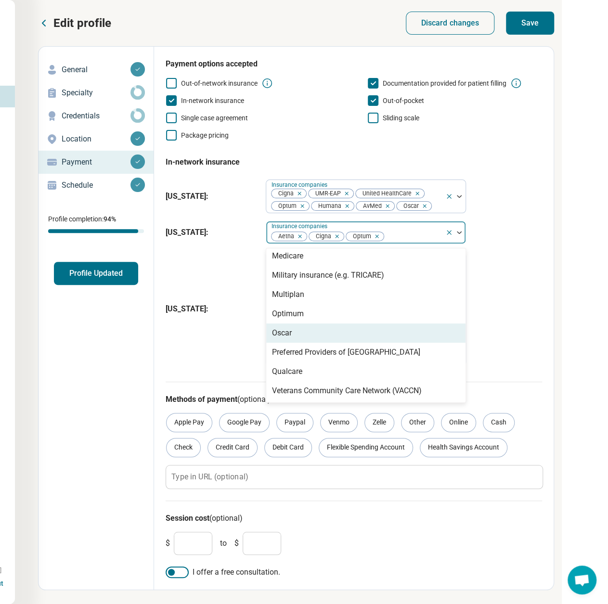
click at [283, 331] on div "Oscar" at bounding box center [282, 333] width 20 height 12
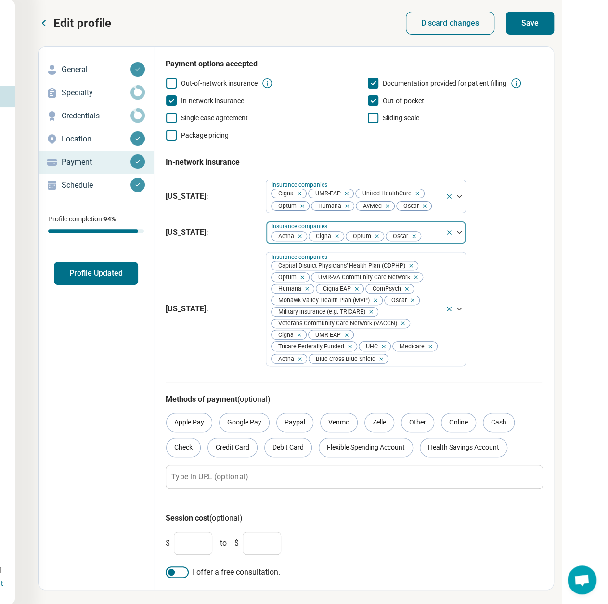
click at [426, 230] on div at bounding box center [431, 236] width 19 height 13
click at [426, 236] on div at bounding box center [431, 236] width 19 height 13
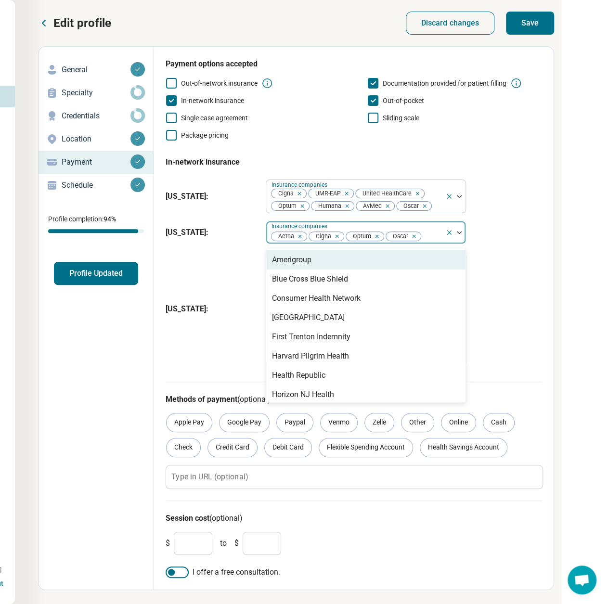
click at [432, 235] on div at bounding box center [431, 236] width 19 height 13
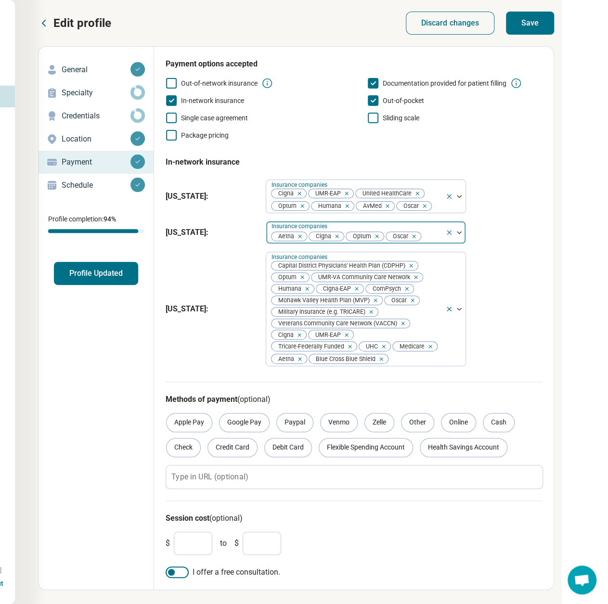
click at [439, 239] on div at bounding box center [431, 236] width 19 height 13
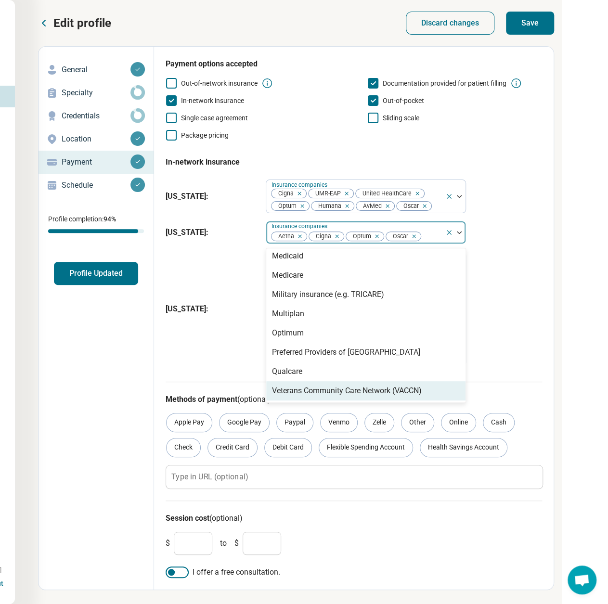
click at [354, 388] on div "Veterans Community Care Network (VACCN)" at bounding box center [347, 391] width 150 height 12
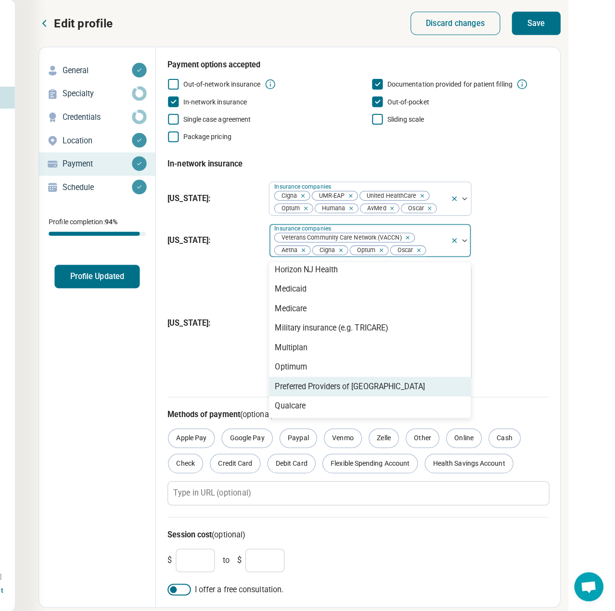
scroll to position [139, 0]
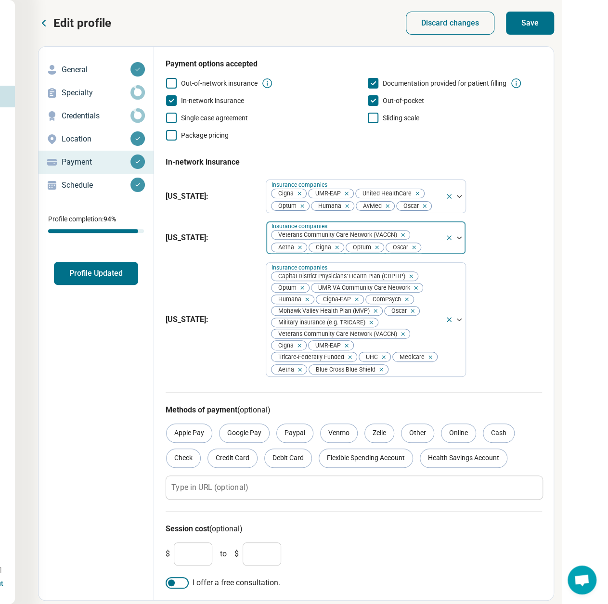
click at [425, 244] on div at bounding box center [431, 247] width 19 height 13
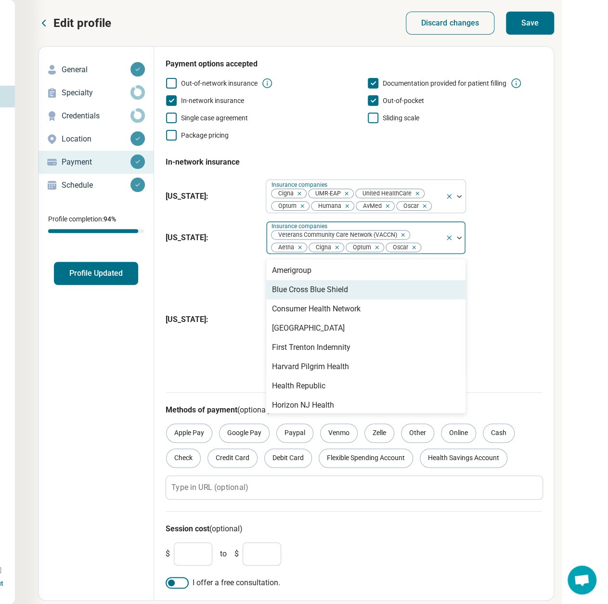
click at [330, 289] on div "Blue Cross Blue Shield" at bounding box center [310, 290] width 76 height 12
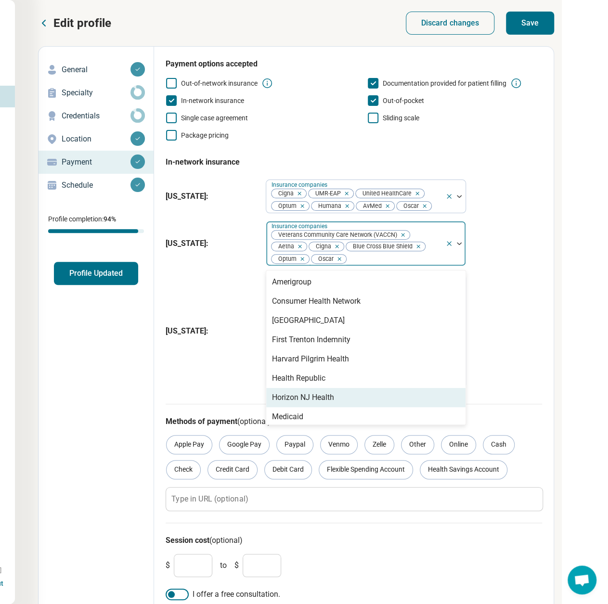
click at [326, 400] on div "Horizon NJ Health" at bounding box center [303, 398] width 62 height 12
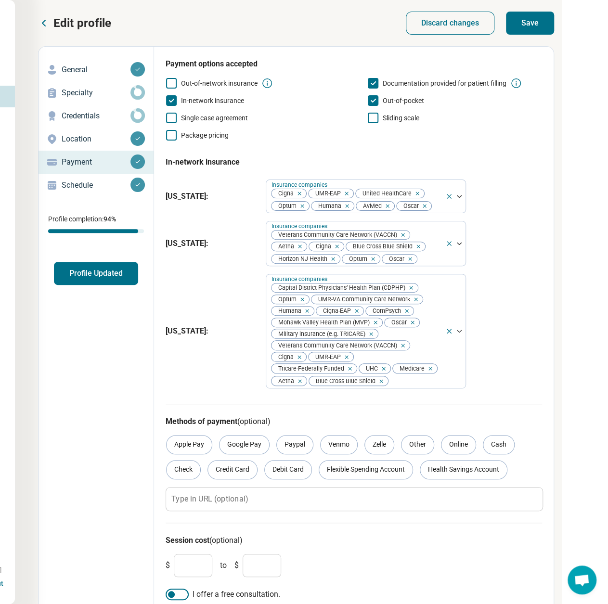
click at [538, 30] on button "Save" at bounding box center [530, 23] width 48 height 23
click at [187, 565] on input "***" at bounding box center [193, 565] width 39 height 23
type input "*"
click at [263, 567] on input "***" at bounding box center [262, 565] width 39 height 23
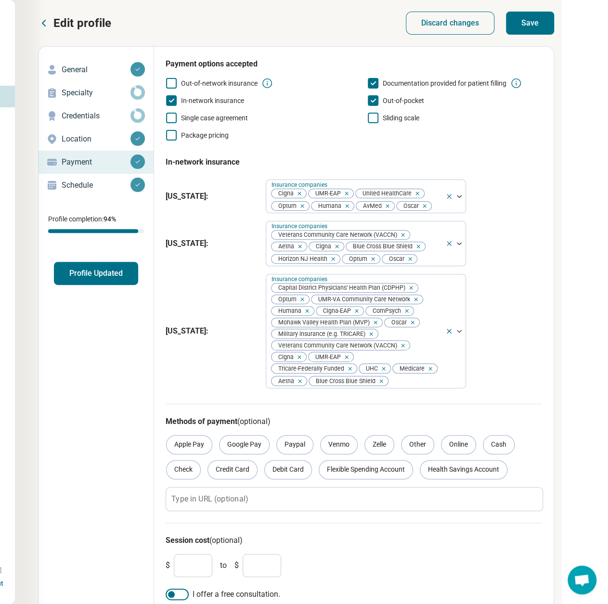
click at [263, 567] on input "***" at bounding box center [262, 565] width 39 height 23
type input "*"
click at [537, 26] on button "Save" at bounding box center [530, 23] width 48 height 23
click at [74, 273] on button "Profile Updated" at bounding box center [96, 273] width 84 height 23
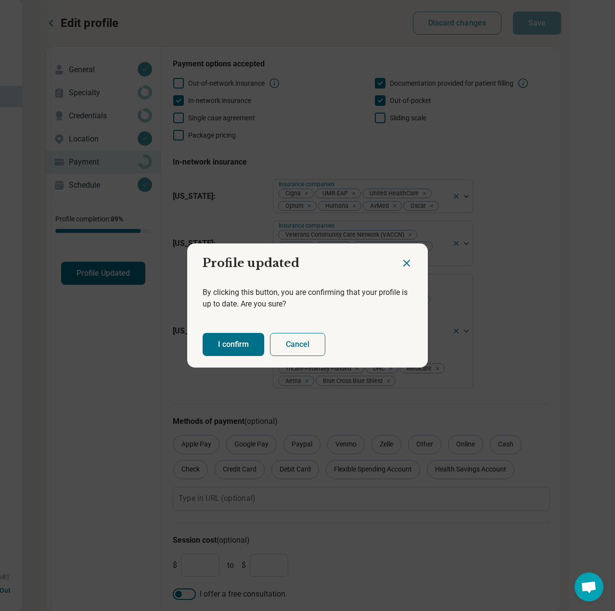
click at [232, 344] on button "I confirm" at bounding box center [234, 344] width 62 height 23
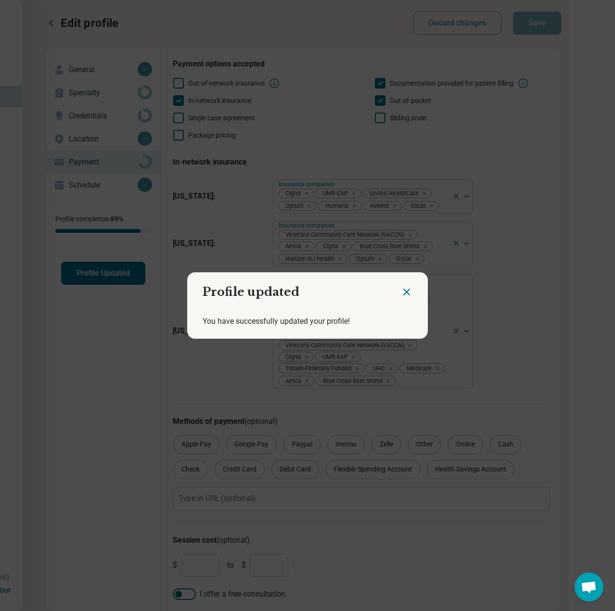
click at [404, 292] on icon "Close dialog" at bounding box center [407, 292] width 6 height 6
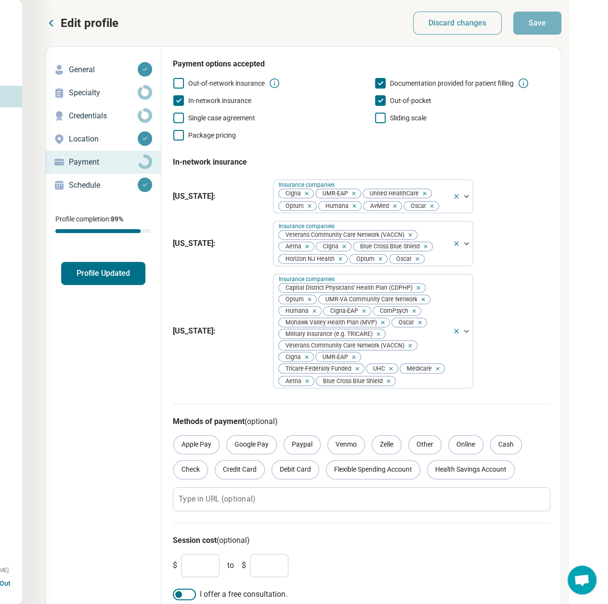
click at [108, 271] on button "Profile Updated" at bounding box center [103, 273] width 84 height 23
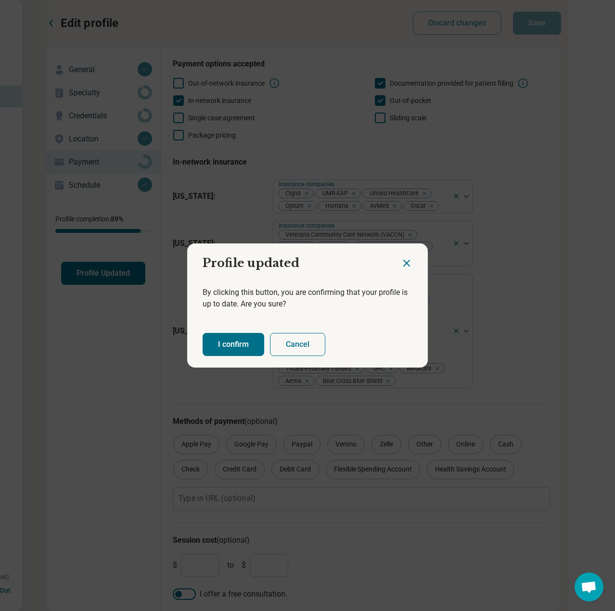
click at [226, 338] on button "I confirm" at bounding box center [234, 344] width 62 height 23
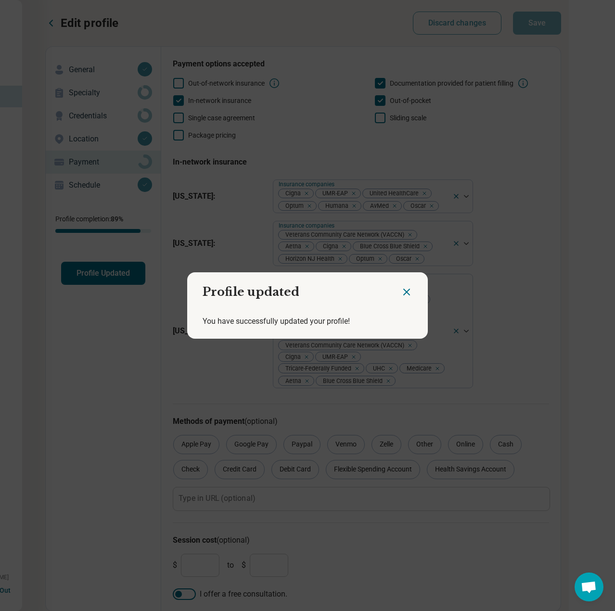
click at [409, 292] on div at bounding box center [414, 288] width 27 height 32
click at [406, 292] on icon "Close dialog" at bounding box center [407, 292] width 12 height 12
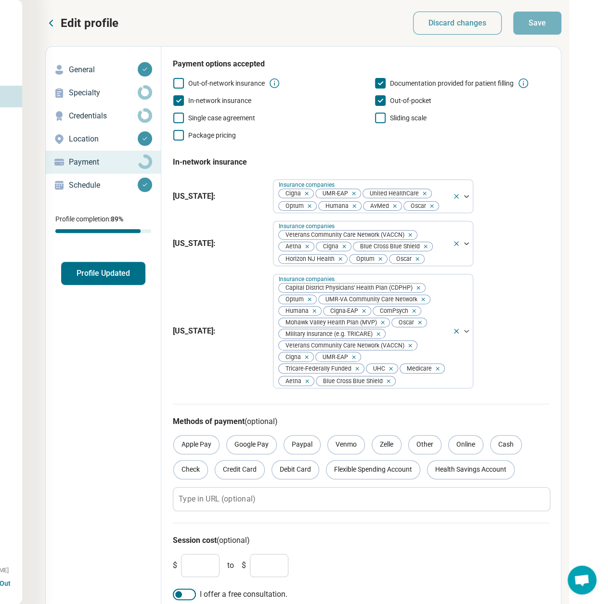
click at [52, 24] on icon at bounding box center [51, 23] width 12 height 12
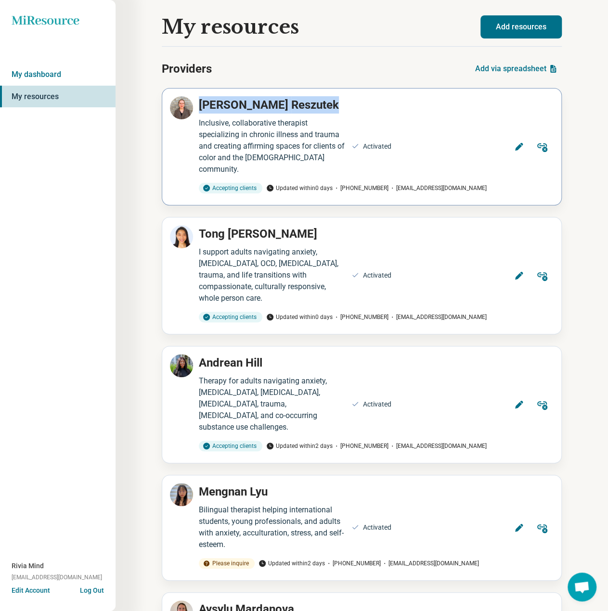
drag, startPoint x: 243, startPoint y: 103, endPoint x: 278, endPoint y: 101, distance: 34.7
click at [278, 101] on h2 "Dana Reszutek" at bounding box center [342, 104] width 299 height 17
